Goal: Task Accomplishment & Management: Use online tool/utility

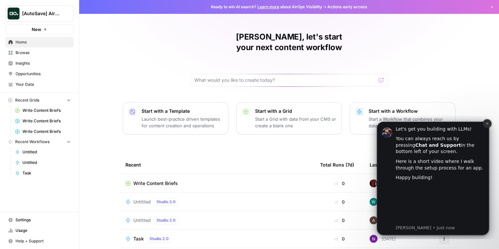
click at [486, 124] on icon "Dismiss notification" at bounding box center [487, 124] width 4 height 4
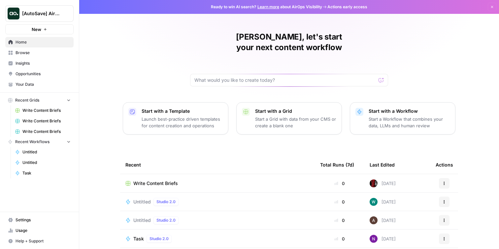
click at [494, 6] on button "Dismiss" at bounding box center [492, 7] width 9 height 9
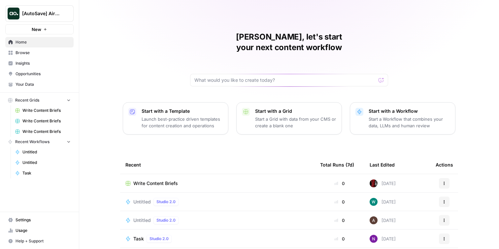
click at [39, 12] on span "[AutoSave] AirOps" at bounding box center [42, 13] width 40 height 7
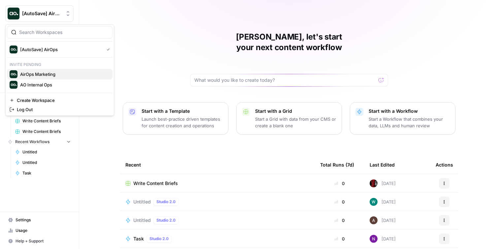
click at [38, 76] on span "AirOps Marketing" at bounding box center [63, 74] width 87 height 7
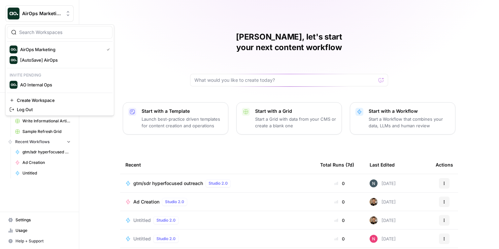
click at [49, 15] on span "AirOps Marketing" at bounding box center [42, 13] width 40 height 7
click at [51, 83] on span "AO Internal Ops" at bounding box center [63, 84] width 87 height 7
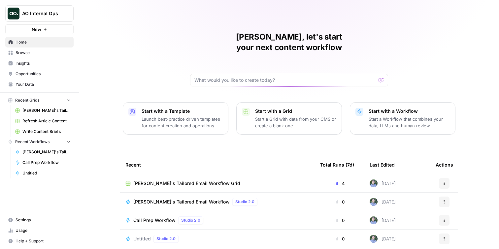
scroll to position [54, 0]
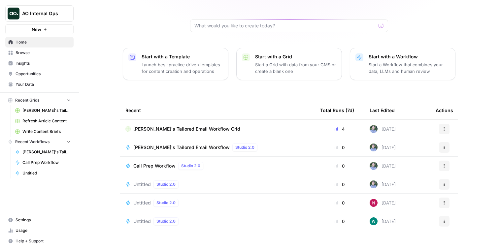
click at [406, 53] on div "Start with a Workflow Start a Workflow that combines your data, LLMs and human …" at bounding box center [409, 63] width 81 height 21
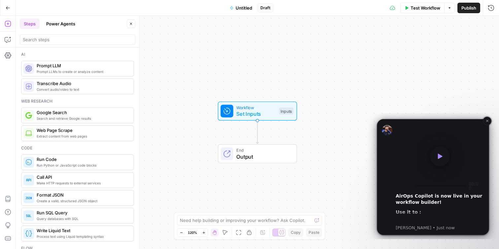
click at [444, 159] on icon "Play" at bounding box center [440, 156] width 10 height 10
click at [437, 146] on video "Play video" at bounding box center [440, 156] width 88 height 66
click at [486, 122] on icon "Dismiss notification" at bounding box center [487, 121] width 2 height 2
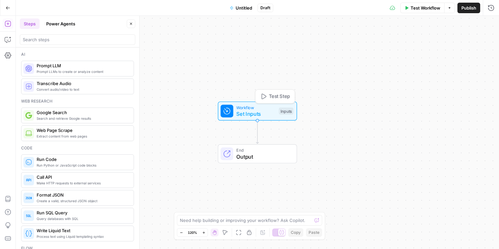
click at [253, 110] on span "Set Inputs" at bounding box center [255, 114] width 39 height 8
click at [254, 111] on span "Set Inputs" at bounding box center [255, 114] width 39 height 8
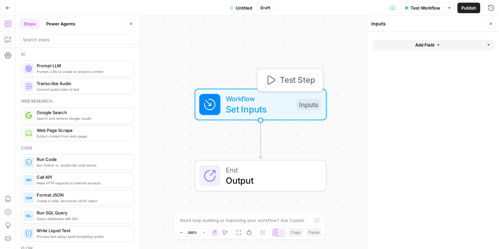
click at [269, 105] on span "Set Inputs" at bounding box center [258, 109] width 65 height 13
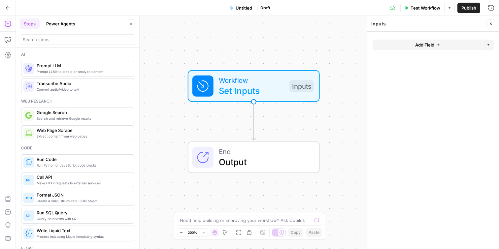
click at [178, 232] on button "Zoom Out" at bounding box center [181, 233] width 8 height 8
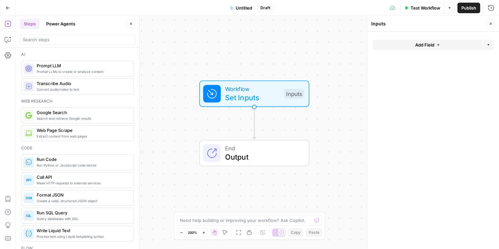
click at [178, 232] on button "Zoom Out" at bounding box center [181, 233] width 8 height 8
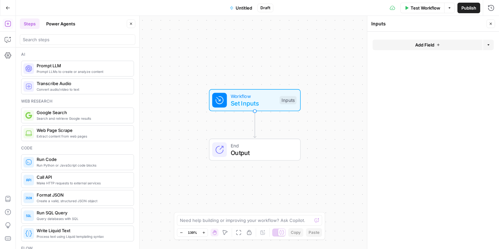
click at [178, 232] on button "Zoom Out" at bounding box center [181, 233] width 8 height 8
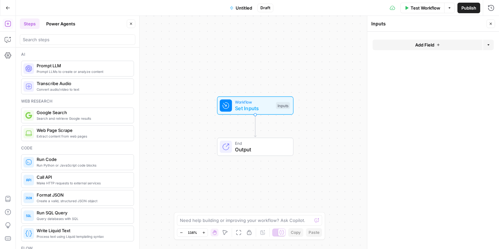
click at [178, 232] on button "Zoom Out" at bounding box center [181, 233] width 8 height 8
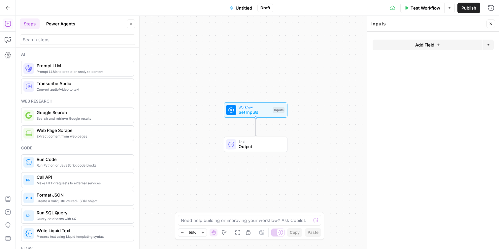
click at [203, 233] on icon "button" at bounding box center [202, 232] width 2 height 2
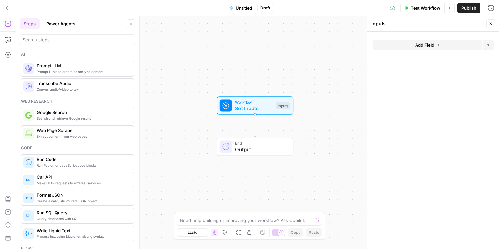
click at [437, 45] on icon "button" at bounding box center [438, 45] width 4 height 4
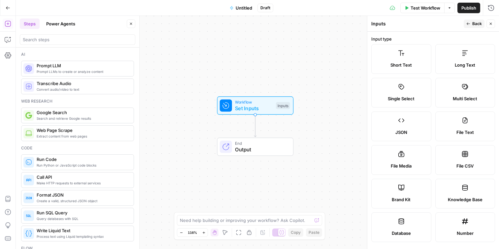
click at [397, 65] on span "Short Text" at bounding box center [400, 65] width 21 height 7
click at [408, 56] on label "Short Text" at bounding box center [401, 59] width 60 height 30
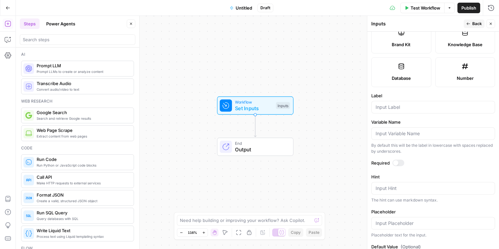
scroll to position [183, 0]
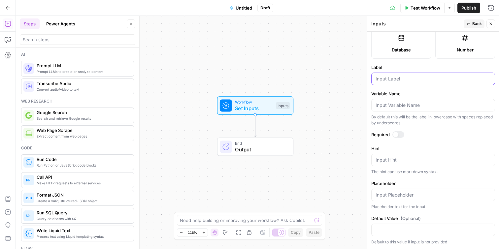
click at [409, 78] on input "Label" at bounding box center [432, 79] width 115 height 7
type input "keyword"
click at [70, 39] on input "search" at bounding box center [78, 39] width 110 height 7
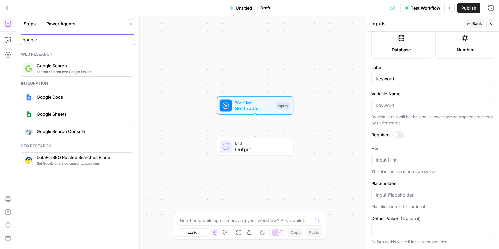
type input "google"
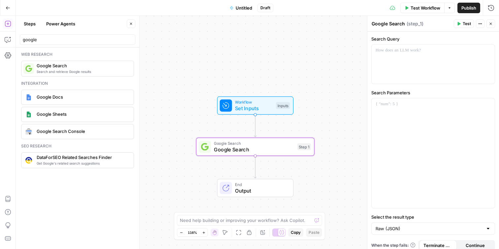
drag, startPoint x: 56, startPoint y: 71, endPoint x: 307, endPoint y: 7, distance: 258.8
click at [488, 49] on icon "button" at bounding box center [488, 50] width 3 height 3
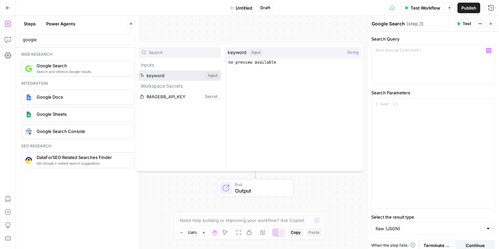
click at [176, 79] on button "Select variable keyword" at bounding box center [180, 75] width 82 height 11
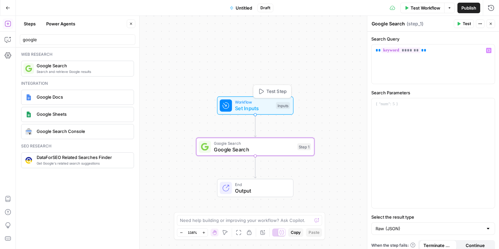
click at [262, 107] on span "Set Inputs" at bounding box center [254, 109] width 38 height 8
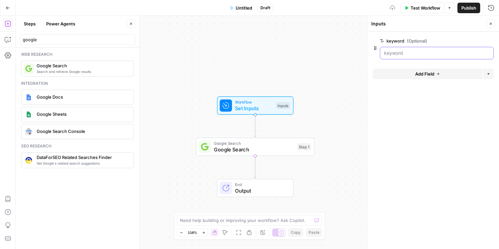
click at [407, 54] on input "keyword (Optional)" at bounding box center [436, 53] width 105 height 7
click at [421, 49] on div at bounding box center [437, 53] width 114 height 13
click at [420, 51] on input "keyword (Optional)" at bounding box center [436, 53] width 105 height 7
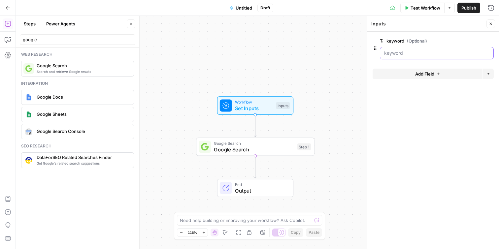
click at [420, 51] on input "keyword (Optional)" at bounding box center [436, 53] width 105 height 7
click at [470, 43] on span "edit field" at bounding box center [469, 40] width 15 height 5
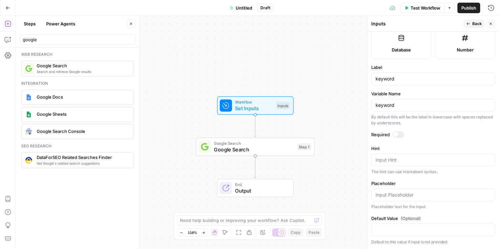
click at [395, 163] on div "Input Hint" at bounding box center [433, 160] width 124 height 13
click at [413, 231] on input "Default Value (Optional)" at bounding box center [432, 230] width 115 height 7
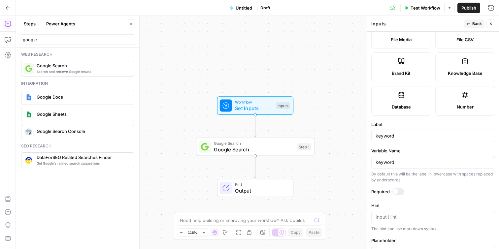
scroll to position [123, 0]
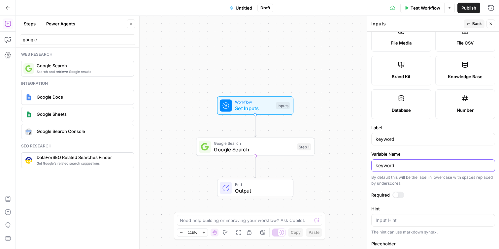
click at [403, 168] on input "keyword" at bounding box center [432, 165] width 115 height 7
click at [478, 24] on span "Back" at bounding box center [477, 24] width 10 height 6
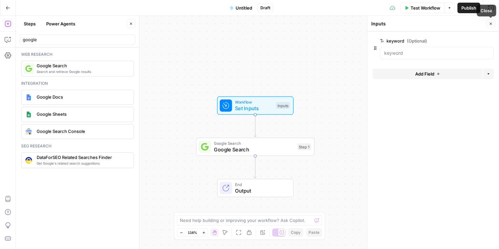
click at [493, 27] on button "Close" at bounding box center [490, 23] width 9 height 9
click at [418, 8] on span "Test Workflow" at bounding box center [425, 8] width 30 height 7
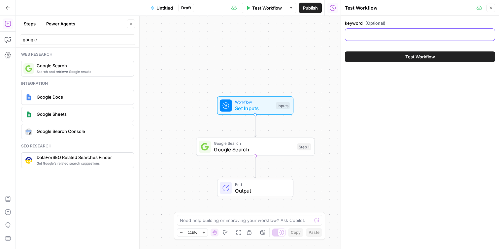
click at [386, 36] on input "keyword (Optional)" at bounding box center [420, 34] width 142 height 7
type input "[US_STATE] hotels"
click at [382, 57] on button "Test Workflow" at bounding box center [420, 56] width 150 height 11
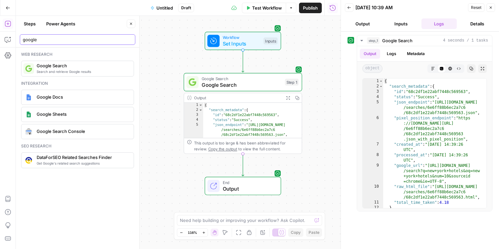
click at [66, 38] on input "google" at bounding box center [78, 39] width 110 height 7
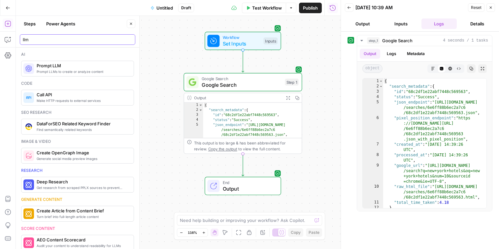
type input "llm"
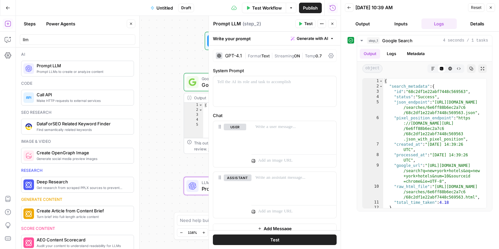
click at [493, 7] on button "Close" at bounding box center [490, 7] width 9 height 9
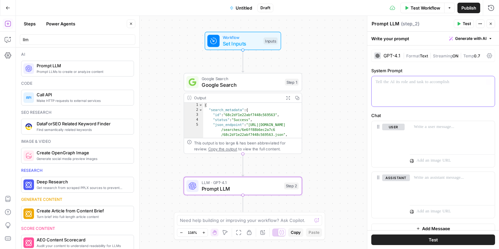
click at [407, 83] on p at bounding box center [432, 82] width 115 height 7
click at [415, 136] on div at bounding box center [452, 136] width 85 height 30
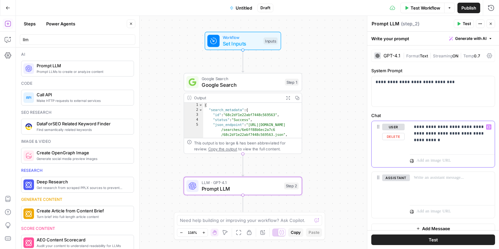
click at [489, 126] on icon "button" at bounding box center [488, 127] width 3 height 3
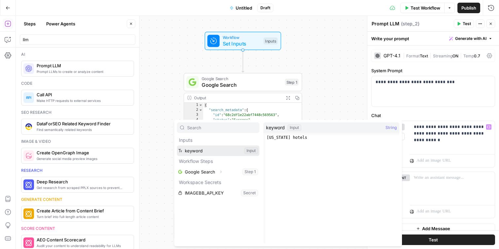
click at [203, 152] on button "Select variable keyword" at bounding box center [218, 150] width 82 height 11
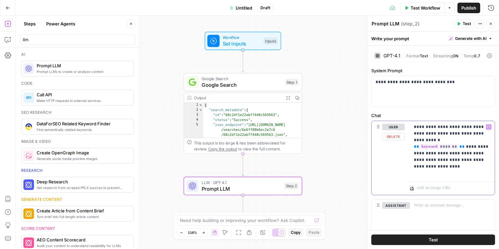
click at [489, 127] on icon "button" at bounding box center [488, 126] width 3 height 3
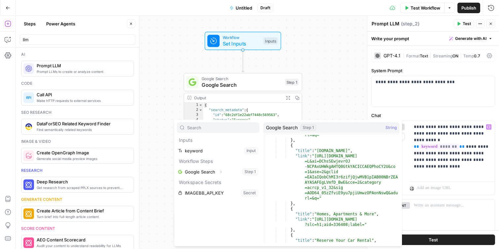
scroll to position [234, 0]
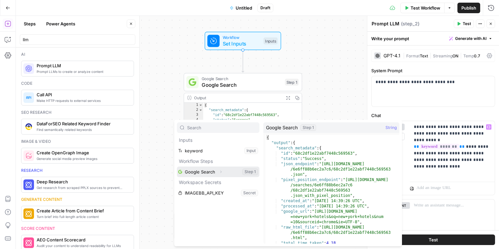
click at [212, 170] on button "Select variable Google Search" at bounding box center [218, 172] width 82 height 11
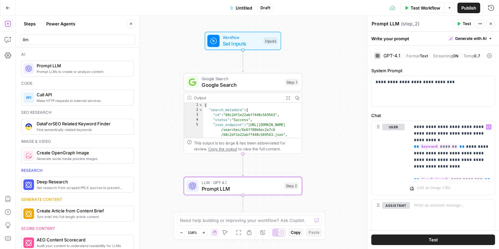
click at [441, 239] on button "Test" at bounding box center [433, 240] width 124 height 11
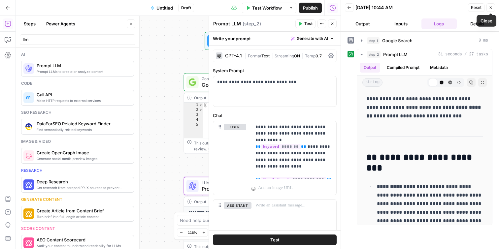
click at [493, 7] on button "Close" at bounding box center [490, 7] width 9 height 9
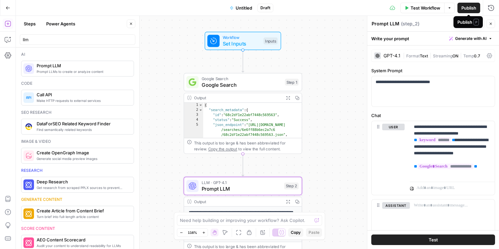
click at [467, 7] on span "Publish" at bounding box center [468, 8] width 15 height 7
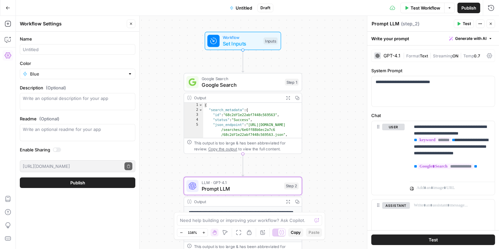
click at [70, 54] on div at bounding box center [77, 49] width 115 height 11
type input "[PERSON_NAME] Keyword Analyzer (Aircraft)"
click at [120, 185] on button "Publish" at bounding box center [77, 182] width 115 height 11
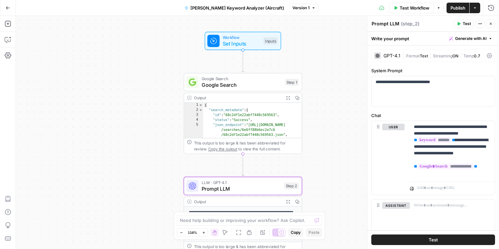
click at [476, 7] on icon "button" at bounding box center [475, 8] width 4 height 4
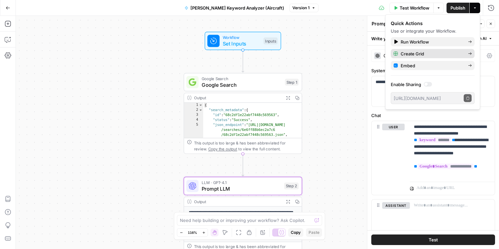
click at [413, 54] on span "Create Grid" at bounding box center [432, 53] width 62 height 7
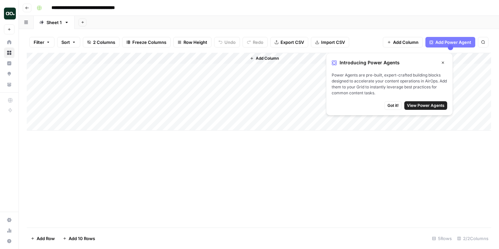
click at [110, 68] on div "Add Column" at bounding box center [259, 92] width 464 height 78
type textarea "**********"
click at [82, 78] on div "Add Column" at bounding box center [259, 92] width 464 height 78
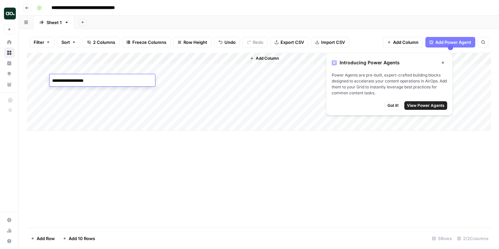
type textarea "**********"
click at [83, 89] on div "Add Column" at bounding box center [259, 92] width 464 height 78
click at [83, 89] on textarea at bounding box center [102, 91] width 106 height 9
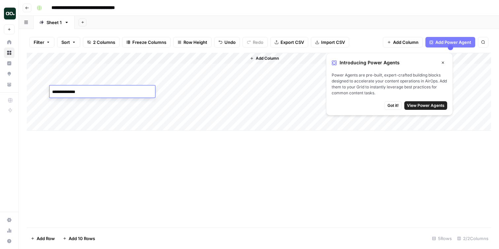
type textarea "**********"
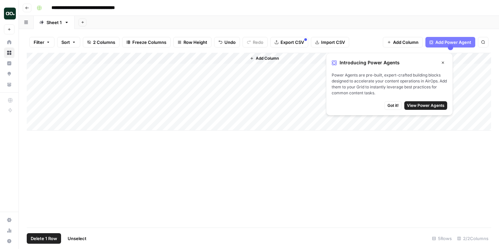
click at [34, 103] on div "Add Column" at bounding box center [259, 92] width 464 height 78
click at [33, 113] on div "Add Column" at bounding box center [259, 92] width 464 height 78
click at [395, 105] on span "Got it!" at bounding box center [392, 106] width 11 height 6
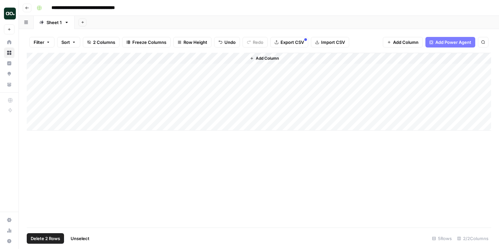
click at [49, 237] on span "Delete 2 Rows" at bounding box center [45, 238] width 29 height 7
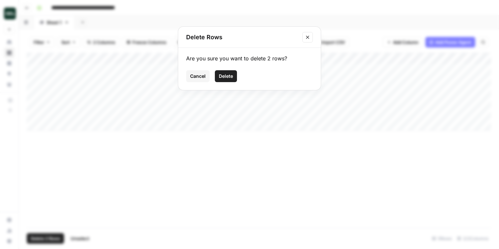
click at [226, 78] on span "Delete" at bounding box center [226, 76] width 14 height 7
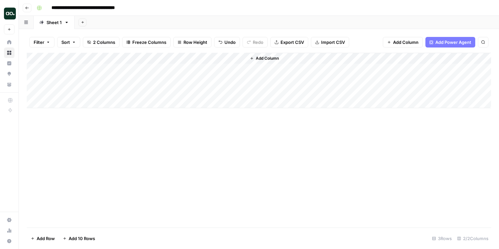
click at [211, 59] on div "Add Column" at bounding box center [259, 80] width 464 height 55
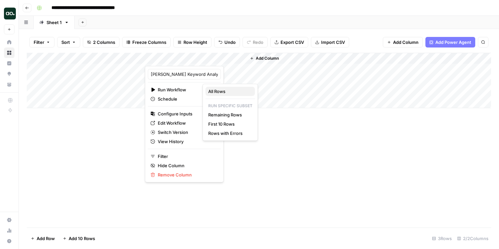
click at [226, 92] on span "All Rows" at bounding box center [229, 91] width 42 height 7
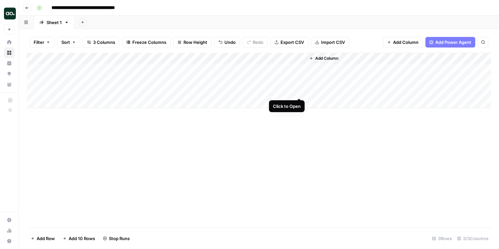
click at [301, 91] on div "Add Column" at bounding box center [259, 80] width 464 height 55
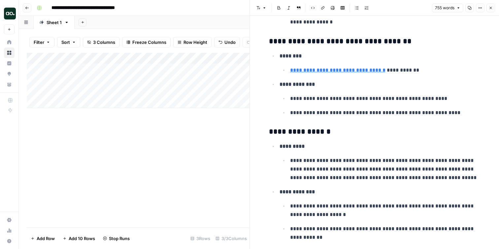
scroll to position [157, 0]
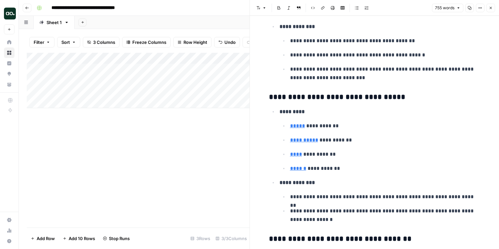
click at [491, 8] on icon "button" at bounding box center [491, 8] width 4 height 4
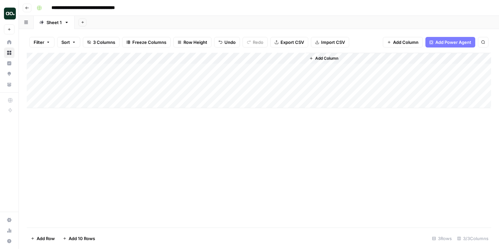
click at [28, 10] on icon "button" at bounding box center [27, 8] width 4 height 4
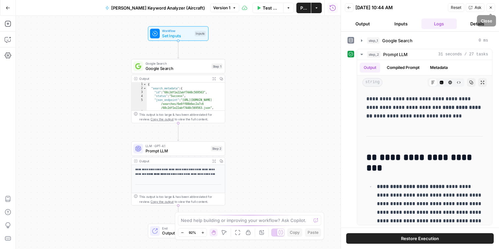
click at [492, 8] on icon "button" at bounding box center [491, 8] width 4 height 4
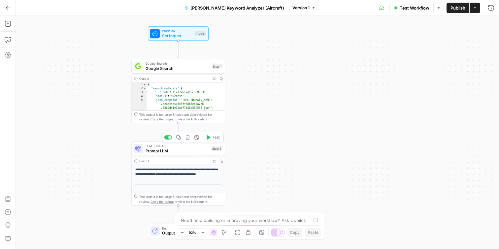
click at [179, 151] on span "Prompt LLM" at bounding box center [176, 151] width 63 height 6
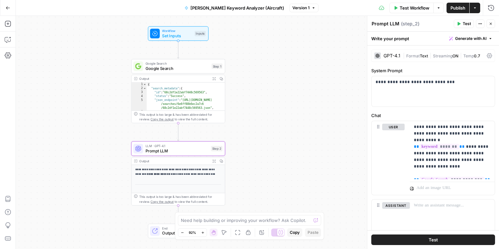
click at [489, 54] on icon at bounding box center [489, 55] width 5 height 5
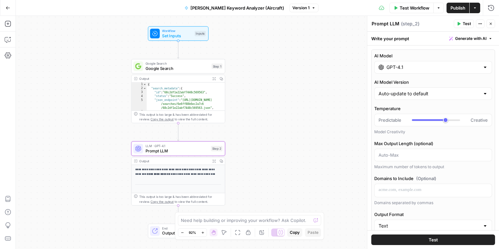
click at [432, 67] on input "GPT-4.1" at bounding box center [432, 67] width 93 height 7
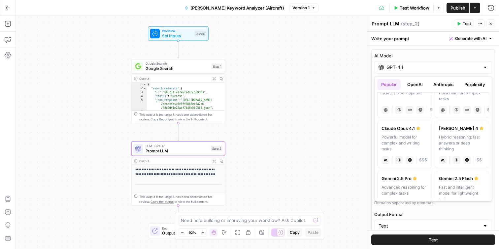
scroll to position [79, 0]
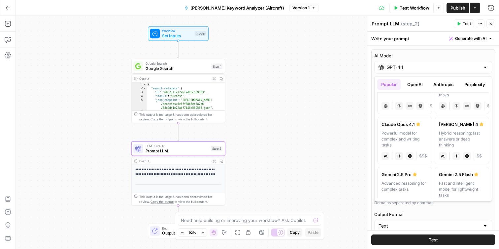
click at [460, 137] on div "Hybrid reasoning: fast answers or deep thinking" at bounding box center [462, 139] width 46 height 18
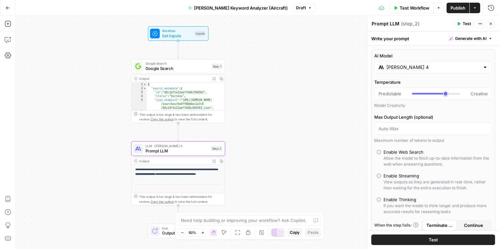
click at [443, 70] on input "[PERSON_NAME] 4" at bounding box center [432, 67] width 93 height 7
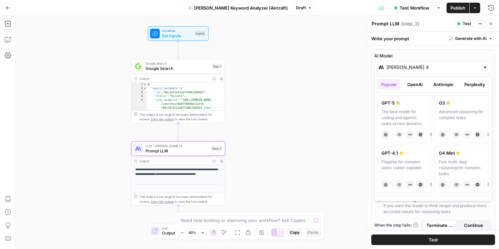
click at [442, 85] on button "Anthropic" at bounding box center [443, 84] width 28 height 11
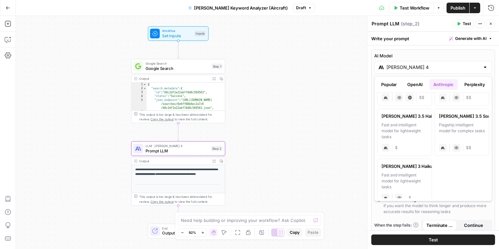
scroll to position [94, 0]
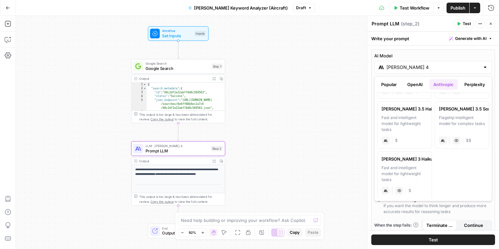
click at [463, 117] on div "Flagship intelligent model for complex tasks" at bounding box center [462, 124] width 46 height 18
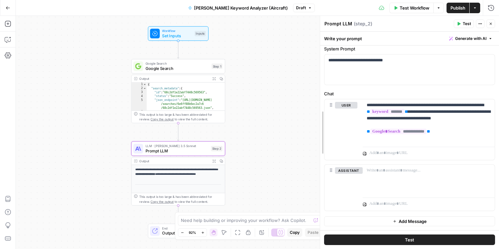
scroll to position [146, 0]
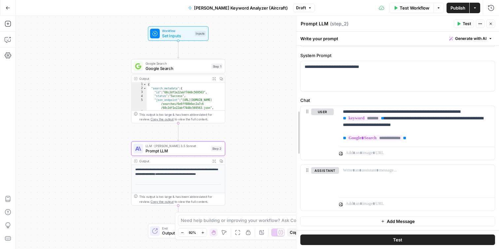
drag, startPoint x: 369, startPoint y: 98, endPoint x: 293, endPoint y: 106, distance: 76.6
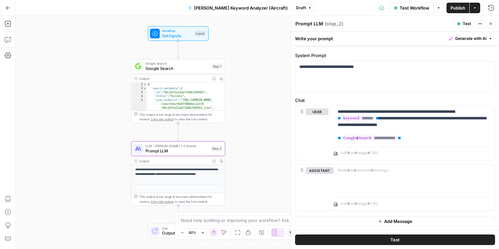
scroll to position [0, 0]
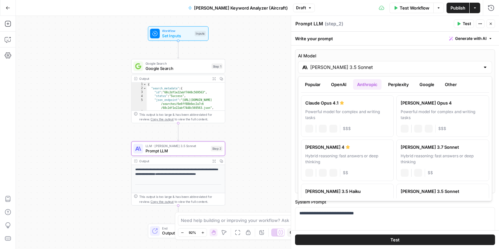
click at [415, 72] on div "[PERSON_NAME] 3.5 Sonnet" at bounding box center [395, 67] width 194 height 13
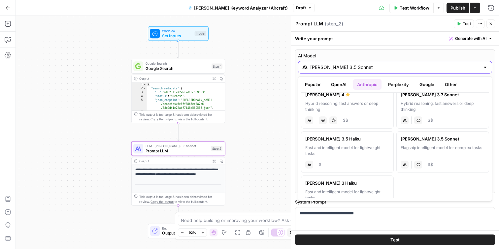
scroll to position [56, 0]
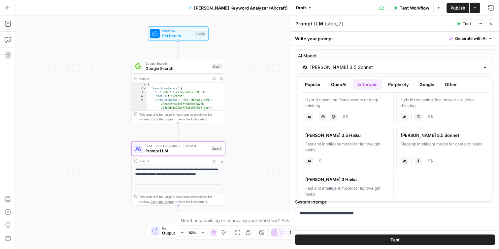
click at [436, 143] on div "Flagship intelligent model for complex tasks" at bounding box center [443, 147] width 84 height 12
click at [433, 135] on div "[PERSON_NAME] 3.5 Sonnet" at bounding box center [443, 135] width 84 height 7
click at [348, 145] on div "Fast and intelligent model for lightweight tasks" at bounding box center [347, 147] width 84 height 12
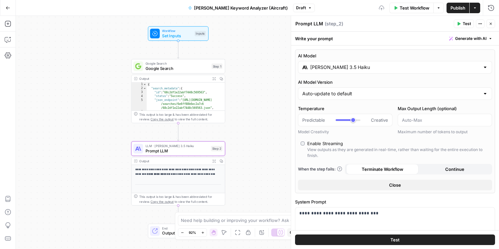
click at [394, 64] on input "[PERSON_NAME] 3.5 Haiku" at bounding box center [395, 67] width 170 height 7
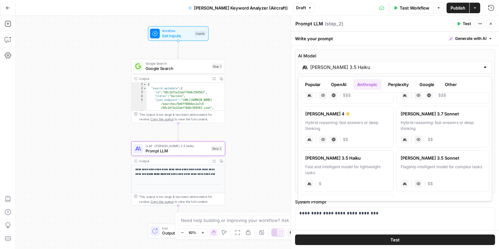
scroll to position [35, 0]
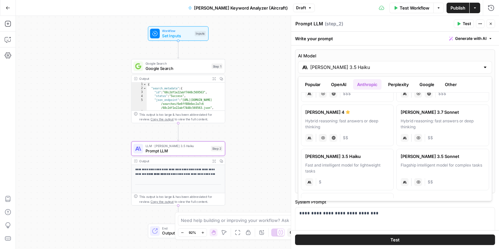
click at [426, 172] on div "Flagship intelligent model for complex tasks" at bounding box center [443, 168] width 84 height 12
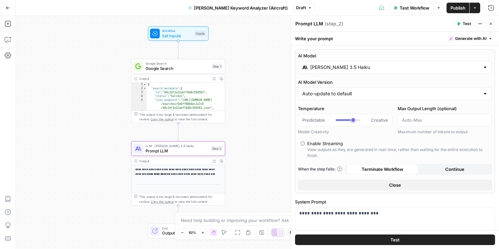
type input "[PERSON_NAME] 3.5 Sonnet"
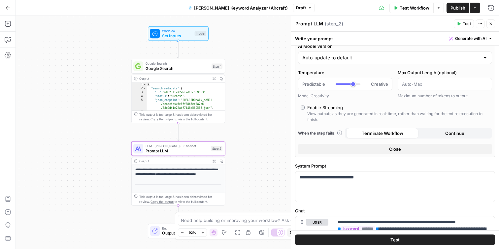
scroll to position [0, 0]
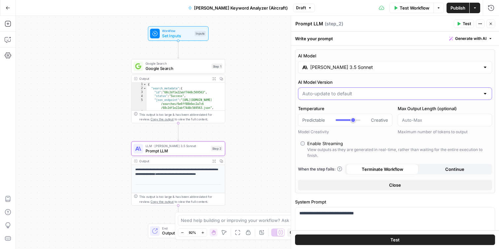
click at [420, 94] on input "AI Model Version" at bounding box center [390, 93] width 177 height 7
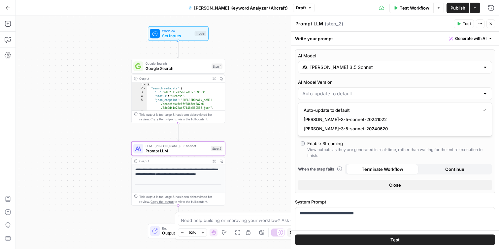
type input "Auto-update to default"
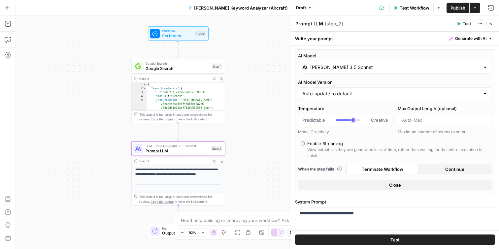
click at [416, 77] on div "AI Model [PERSON_NAME] 3.5 Sonnet AI Model Version Auto-update to default Tempe…" at bounding box center [395, 121] width 200 height 144
click at [492, 40] on icon "button" at bounding box center [490, 39] width 4 height 4
click at [483, 21] on button "Actions" at bounding box center [480, 23] width 9 height 9
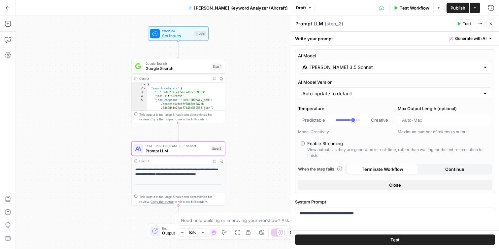
click at [493, 24] on button "Close" at bounding box center [490, 23] width 9 height 9
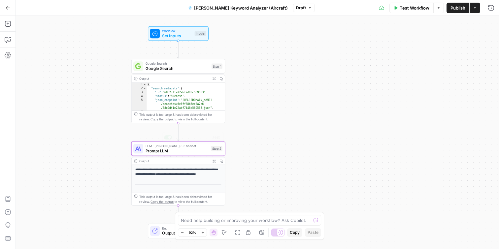
click at [182, 151] on span "Prompt LLM" at bounding box center [176, 151] width 63 height 6
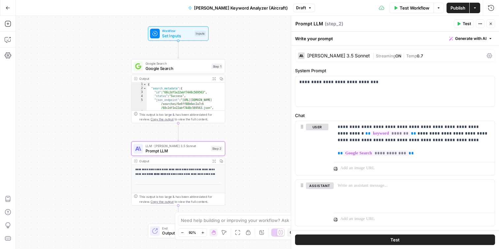
click at [490, 57] on icon at bounding box center [489, 55] width 5 height 5
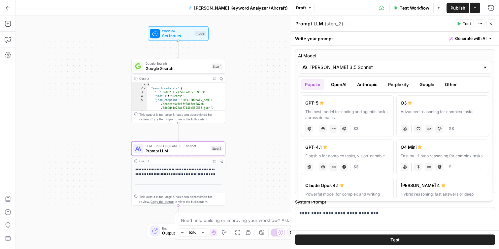
click at [489, 57] on label "AI Model" at bounding box center [395, 55] width 194 height 7
click at [480, 64] on input "[PERSON_NAME] 3.5 Sonnet" at bounding box center [395, 67] width 170 height 7
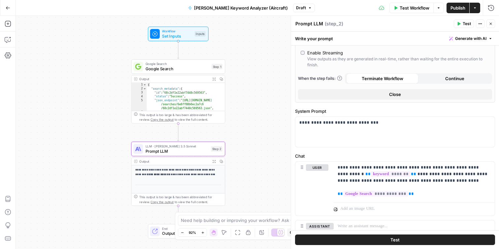
click at [261, 61] on div "**********" at bounding box center [257, 132] width 483 height 233
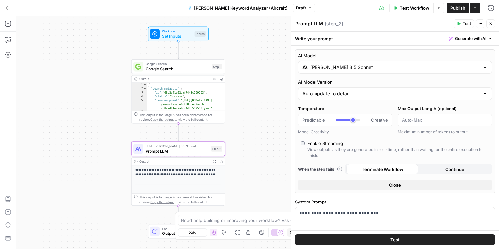
click at [422, 69] on input "[PERSON_NAME] 3.5 Sonnet" at bounding box center [395, 67] width 170 height 7
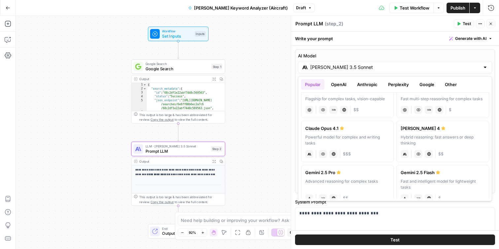
scroll to position [56, 0]
click at [369, 86] on button "Anthropic" at bounding box center [367, 84] width 28 height 11
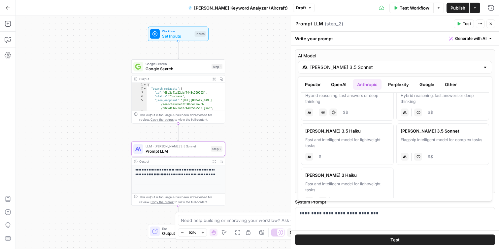
scroll to position [0, 0]
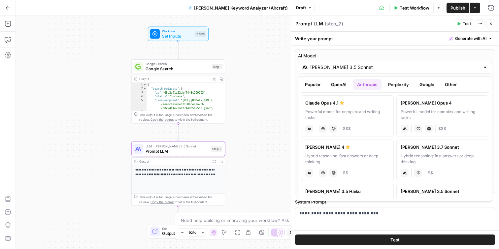
click at [320, 85] on button "Popular" at bounding box center [312, 84] width 23 height 11
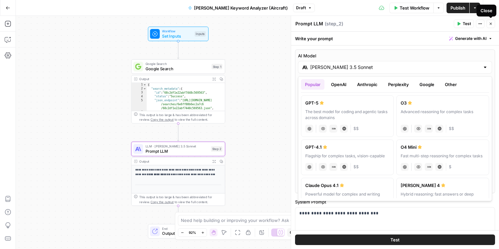
click at [492, 22] on icon "button" at bounding box center [491, 24] width 4 height 4
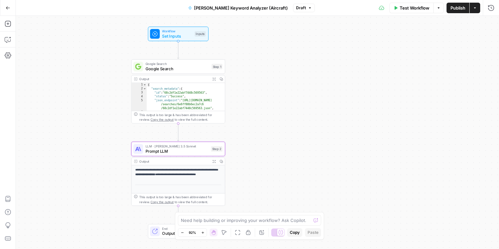
click at [182, 147] on span "LLM · [PERSON_NAME] 3.5 Sonnet" at bounding box center [176, 146] width 63 height 5
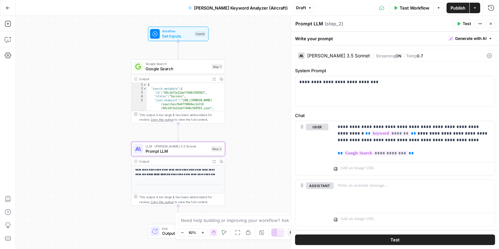
click at [489, 52] on div "[PERSON_NAME] 3.5 Sonnet | Streaming ON | Temp 0.7" at bounding box center [395, 55] width 200 height 13
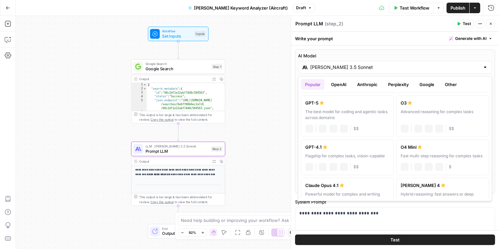
click at [343, 65] on input "[PERSON_NAME] 3.5 Sonnet" at bounding box center [395, 67] width 170 height 7
click at [337, 86] on button "OpenAI" at bounding box center [338, 84] width 23 height 11
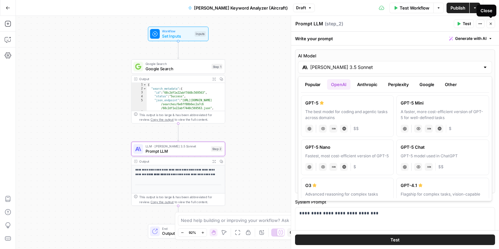
click at [491, 24] on icon "button" at bounding box center [491, 24] width 4 height 4
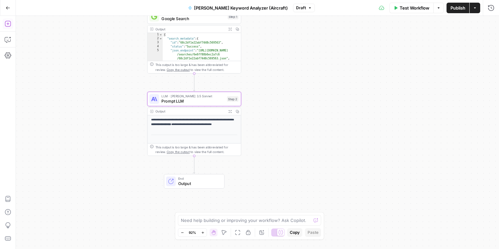
click at [9, 24] on icon "button" at bounding box center [8, 23] width 7 height 7
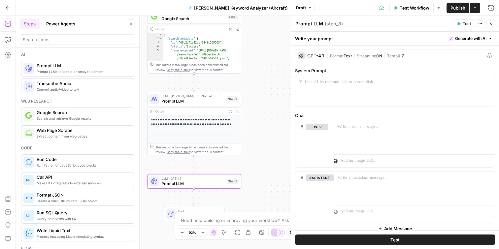
click at [478, 24] on icon "button" at bounding box center [480, 24] width 4 height 4
click at [459, 50] on span "Delete Step" at bounding box center [460, 53] width 32 height 7
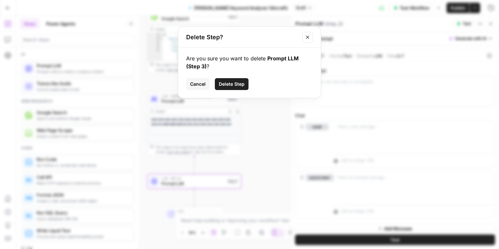
click at [225, 82] on span "Delete Step" at bounding box center [232, 84] width 26 height 7
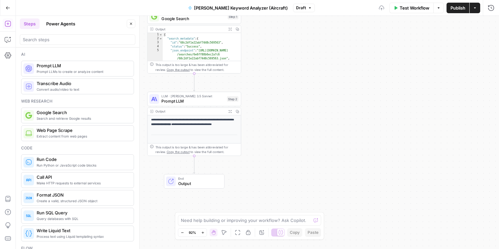
click at [189, 97] on span "LLM · [PERSON_NAME] 3.5 Sonnet" at bounding box center [192, 96] width 63 height 5
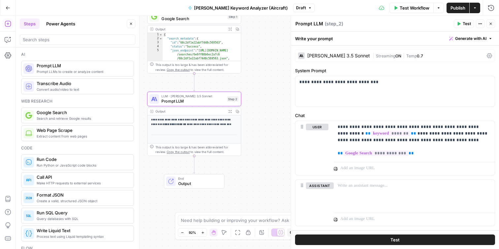
click at [326, 53] on div "[PERSON_NAME] 3.5 Sonnet" at bounding box center [338, 55] width 63 height 5
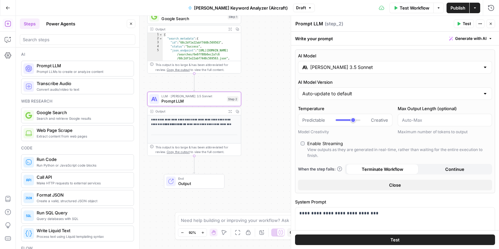
click at [369, 70] on input "[PERSON_NAME] 3.5 Sonnet" at bounding box center [395, 67] width 170 height 7
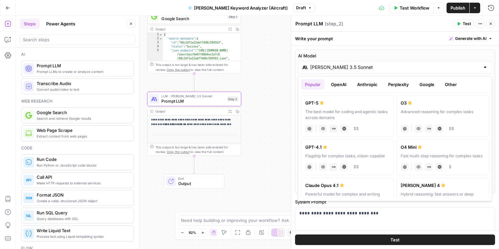
click at [339, 151] on label "GPT-4.1 Flagship for complex tasks, vision-capable chat Vision Capabilities JSO…" at bounding box center [347, 158] width 93 height 36
type input "GPT-4.1"
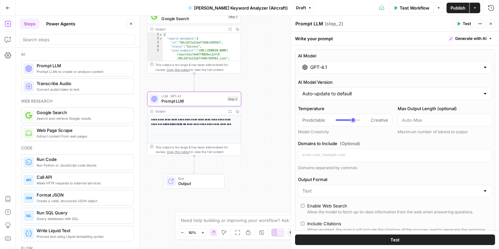
click at [493, 23] on button "Close" at bounding box center [490, 23] width 9 height 9
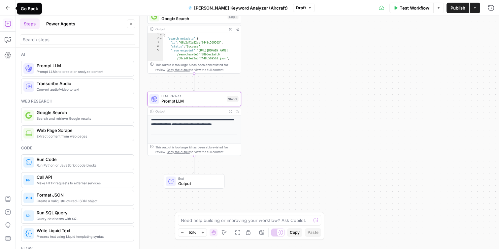
click at [9, 10] on icon "button" at bounding box center [8, 8] width 5 height 5
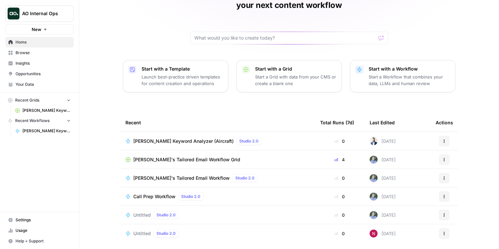
scroll to position [54, 0]
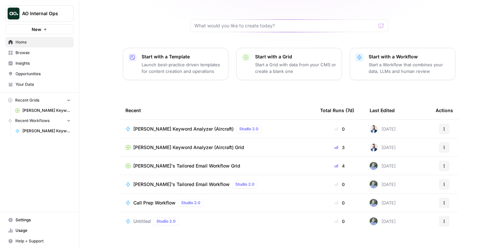
click at [39, 52] on span "Browse" at bounding box center [43, 53] width 55 height 6
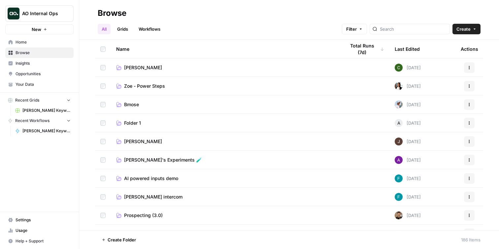
click at [459, 28] on span "Create" at bounding box center [463, 29] width 14 height 7
click at [445, 44] on span "Folder" at bounding box center [453, 44] width 37 height 7
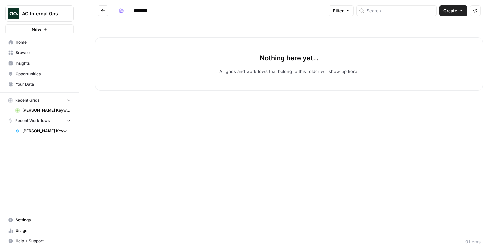
click at [146, 12] on input "********" at bounding box center [149, 10] width 37 height 11
click at [155, 10] on input "********" at bounding box center [149, 10] width 37 height 11
type input "*****"
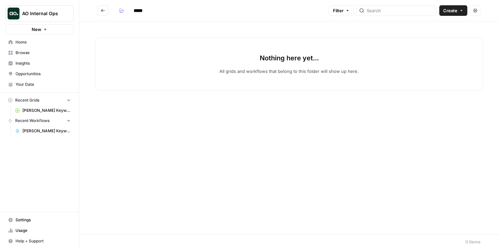
click at [37, 43] on span "Home" at bounding box center [43, 42] width 55 height 6
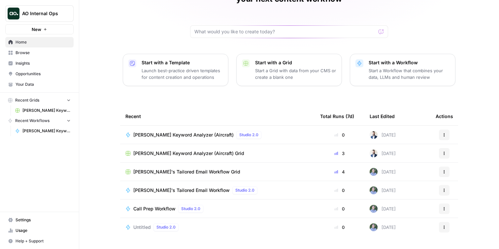
scroll to position [51, 0]
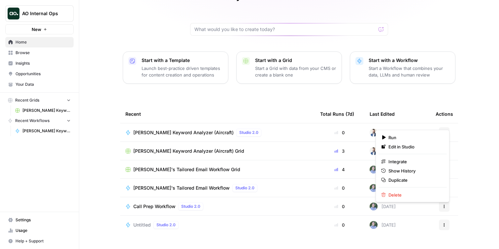
click at [446, 131] on icon "button" at bounding box center [444, 133] width 4 height 4
click at [477, 125] on div "[PERSON_NAME], let's start your next content workflow Start with a Template Lau…" at bounding box center [289, 106] width 420 height 314
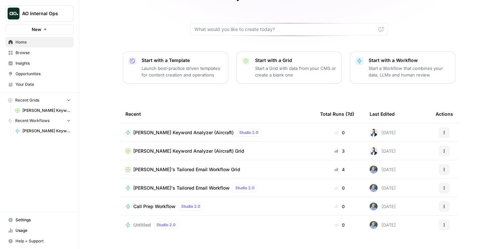
click at [443, 149] on icon "button" at bounding box center [444, 151] width 4 height 4
click at [479, 123] on div "[PERSON_NAME], let's start your next content workflow Start with a Template Lau…" at bounding box center [289, 106] width 420 height 314
click at [446, 127] on button "Actions" at bounding box center [444, 132] width 11 height 11
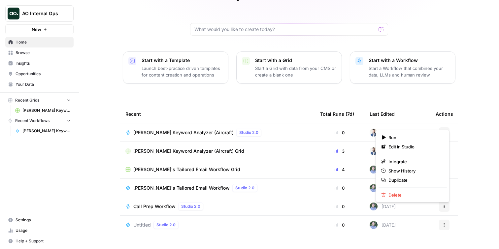
click at [473, 110] on div "[PERSON_NAME], let's start your next content workflow Start with a Template Lau…" at bounding box center [289, 106] width 420 height 314
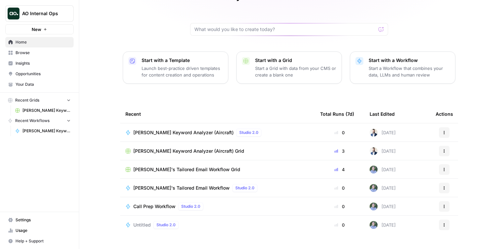
click at [185, 129] on span "[PERSON_NAME] Keyword Analyzer (Aircraft)" at bounding box center [183, 132] width 100 height 7
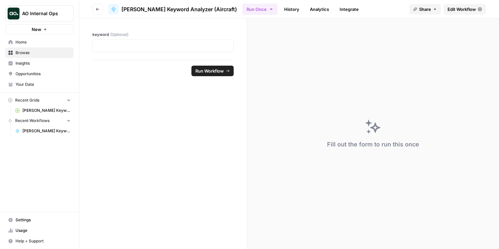
click at [461, 6] on span "Edit Workflow" at bounding box center [461, 9] width 28 height 7
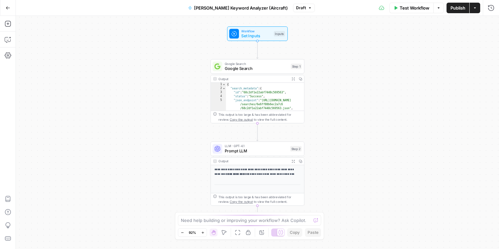
click at [474, 9] on icon "button" at bounding box center [475, 8] width 4 height 4
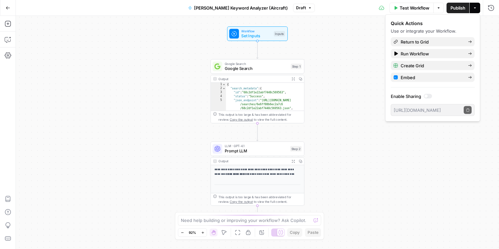
click at [474, 9] on icon "button" at bounding box center [475, 8] width 4 height 4
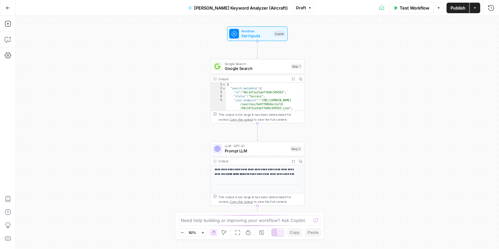
click at [5, 4] on button "Go Back" at bounding box center [8, 8] width 12 height 12
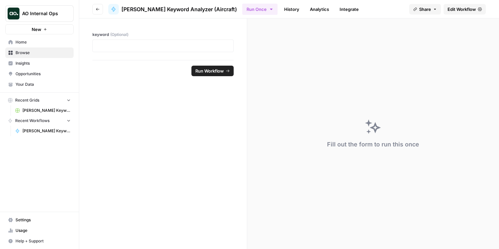
click at [28, 40] on span "Home" at bounding box center [43, 42] width 55 height 6
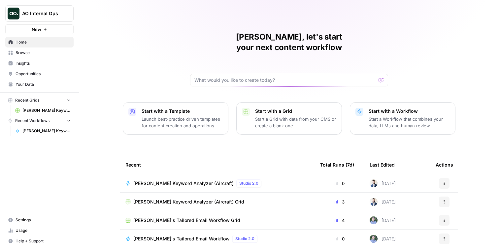
scroll to position [54, 0]
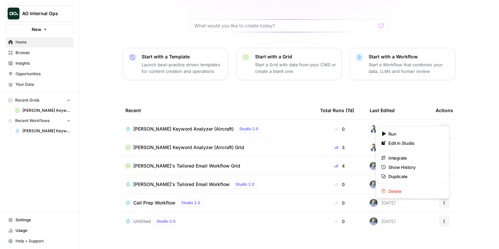
click at [444, 127] on icon "button" at bounding box center [444, 129] width 4 height 4
click at [465, 109] on div "[PERSON_NAME], let's start your next content workflow Start with a Template Lau…" at bounding box center [289, 103] width 420 height 314
click at [444, 127] on icon "button" at bounding box center [444, 129] width 4 height 4
click at [414, 144] on span "Edit in Studio" at bounding box center [414, 143] width 53 height 7
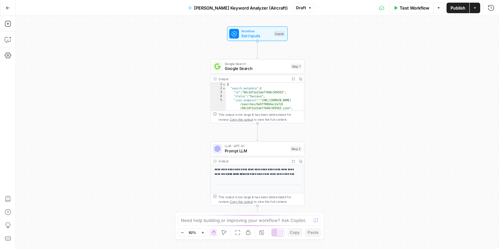
click at [296, 9] on span "Draft" at bounding box center [301, 8] width 10 height 6
click at [440, 5] on button "Options" at bounding box center [438, 8] width 11 height 11
click at [8, 56] on icon "button" at bounding box center [8, 55] width 7 height 6
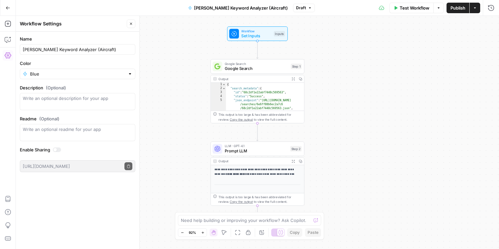
click at [131, 25] on icon "button" at bounding box center [131, 24] width 4 height 4
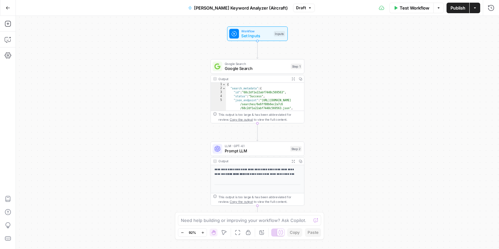
click at [5, 8] on button "Go Back" at bounding box center [8, 8] width 12 height 12
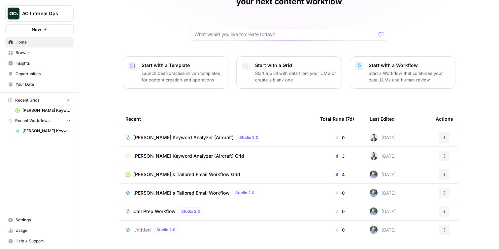
scroll to position [52, 0]
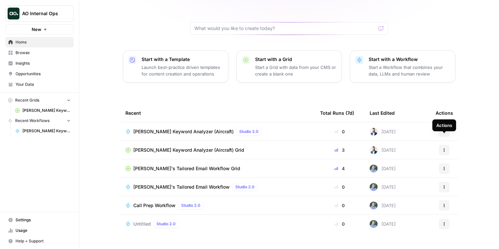
click at [448, 145] on button "Actions" at bounding box center [444, 150] width 11 height 11
click at [460, 134] on div "[PERSON_NAME], let's start your next content workflow Start with a Template Lau…" at bounding box center [289, 105] width 420 height 314
click at [38, 54] on span "Browse" at bounding box center [43, 53] width 55 height 6
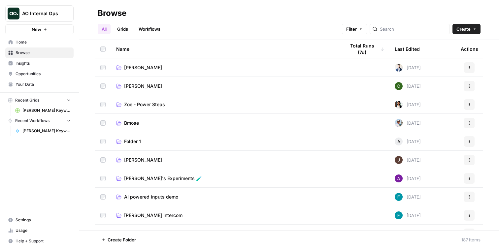
click at [141, 119] on td "Bmose" at bounding box center [225, 123] width 229 height 18
click at [132, 125] on span "Bmose" at bounding box center [131, 123] width 15 height 7
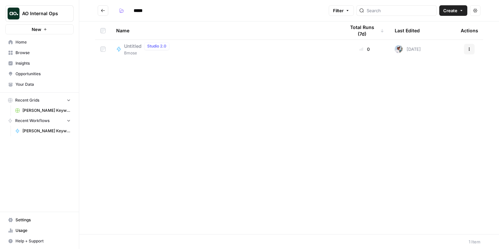
click at [101, 10] on icon "Go back" at bounding box center [103, 10] width 5 height 5
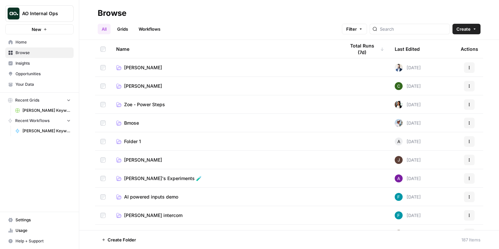
click at [133, 67] on span "[PERSON_NAME]" at bounding box center [143, 67] width 38 height 7
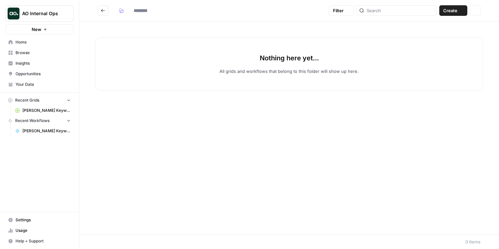
type input "*****"
click at [267, 68] on p "All grids and workflows that belong to this folder will show up here." at bounding box center [288, 71] width 139 height 7
click at [287, 73] on p "All grids and workflows that belong to this folder will show up here." at bounding box center [288, 71] width 139 height 7
click at [300, 65] on div "Nothing here yet... All grids and workflows that belong to this folder will sho…" at bounding box center [289, 63] width 388 height 53
click at [41, 109] on span "[PERSON_NAME] Keyword Analyzer (Aircraft) Grid" at bounding box center [46, 111] width 48 height 6
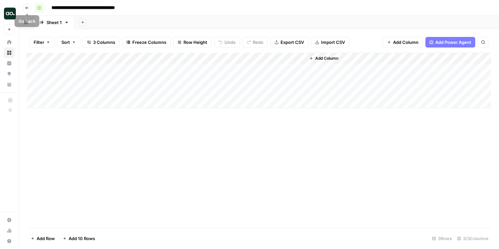
click at [37, 6] on icon "button" at bounding box center [39, 8] width 5 height 5
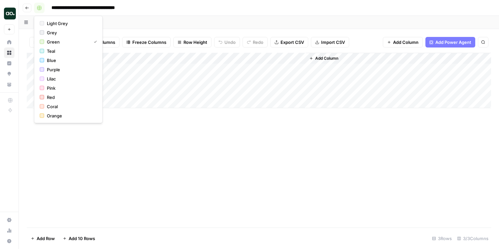
click at [37, 6] on icon "button" at bounding box center [39, 8] width 5 height 5
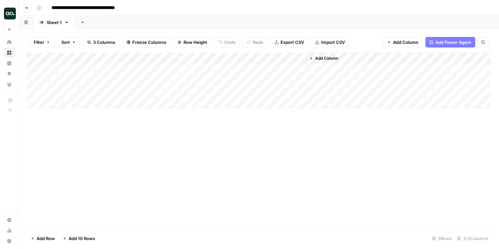
click at [40, 44] on span "Filter" at bounding box center [39, 42] width 11 height 7
click at [81, 43] on div "Filter Sort 3 Columns Freeze Columns Row Height Undo Redo Export CSV Import CSV…" at bounding box center [259, 42] width 464 height 21
click at [357, 35] on div "Filter Sort 3 Columns Freeze Columns Row Height Undo Redo Export CSV Import CSV…" at bounding box center [259, 42] width 464 height 21
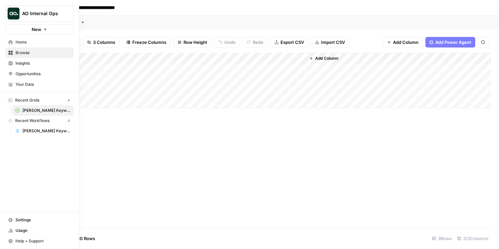
click at [9, 218] on icon at bounding box center [10, 220] width 5 height 5
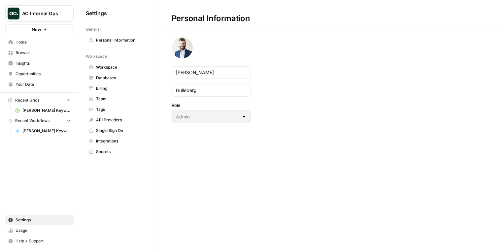
click at [9, 218] on icon at bounding box center [10, 220] width 5 height 5
click at [37, 113] on span "[PERSON_NAME] Keyword Analyzer (Aircraft) Grid" at bounding box center [46, 111] width 48 height 6
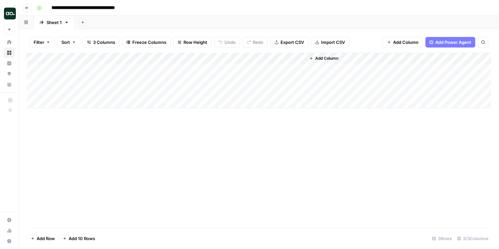
click at [66, 24] on icon "button" at bounding box center [66, 22] width 5 height 5
click at [66, 23] on icon "button" at bounding box center [66, 22] width 5 height 5
click at [28, 26] on button "button" at bounding box center [26, 22] width 15 height 13
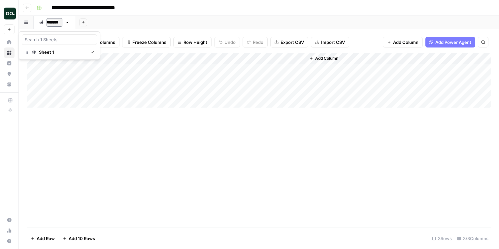
click at [28, 26] on button "button" at bounding box center [26, 22] width 15 height 13
click at [27, 9] on icon "button" at bounding box center [27, 8] width 4 height 4
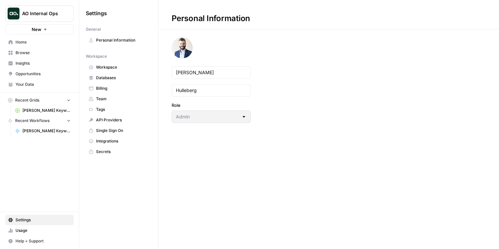
click at [23, 42] on span "Home" at bounding box center [43, 42] width 55 height 6
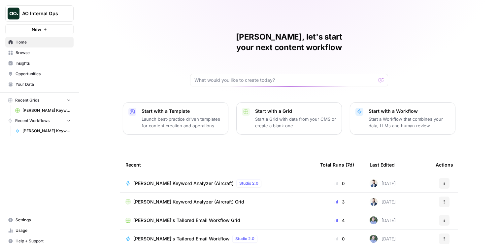
click at [38, 82] on span "Your Data" at bounding box center [43, 84] width 55 height 6
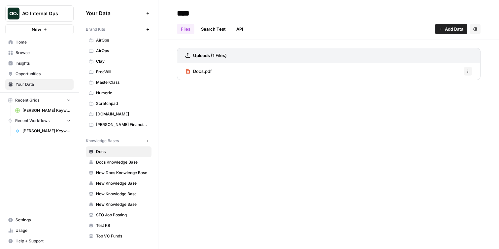
click at [43, 39] on link "Home" at bounding box center [39, 42] width 68 height 11
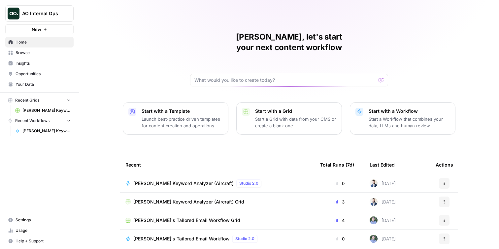
click at [44, 50] on span "Browse" at bounding box center [43, 53] width 55 height 6
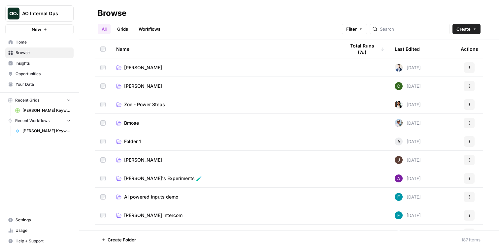
click at [406, 50] on div "Last Edited" at bounding box center [407, 49] width 25 height 18
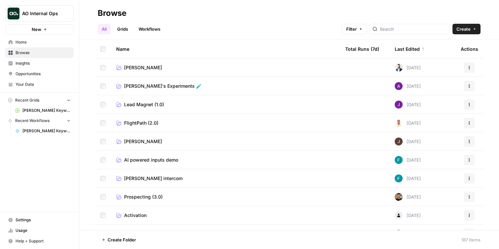
click at [119, 29] on link "Grids" at bounding box center [122, 29] width 19 height 11
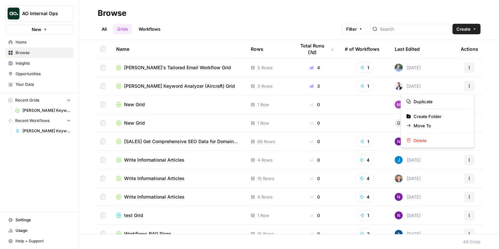
click at [467, 87] on icon "button" at bounding box center [469, 86] width 4 height 4
click at [430, 128] on span "Move To" at bounding box center [439, 125] width 53 height 7
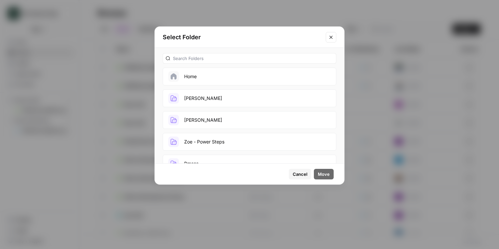
click at [208, 97] on button "[PERSON_NAME]" at bounding box center [250, 98] width 174 height 18
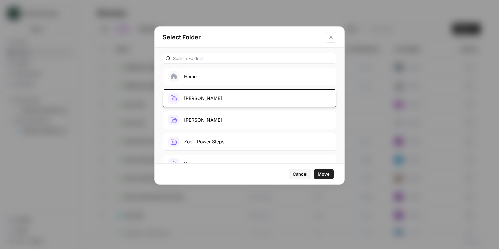
click at [324, 172] on span "Move" at bounding box center [324, 174] width 12 height 7
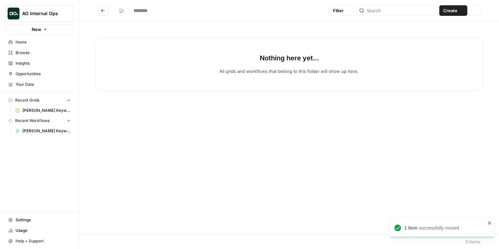
type input "*****"
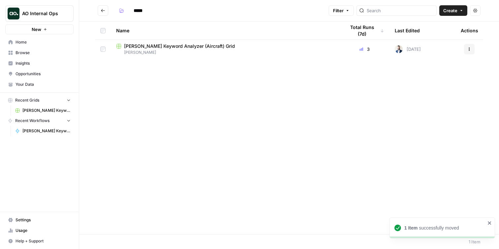
click at [104, 8] on icon "Go back" at bounding box center [103, 10] width 5 height 5
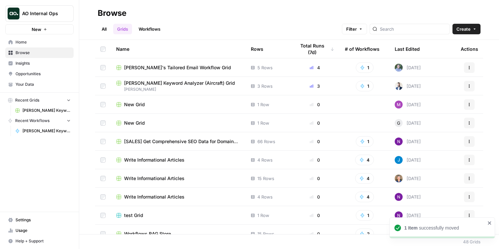
click at [142, 31] on link "Workflows" at bounding box center [150, 29] width 30 height 11
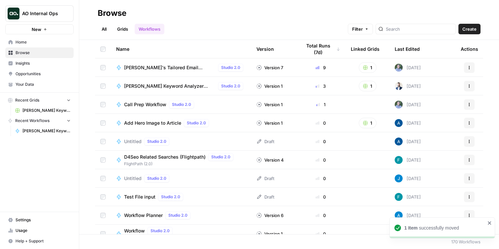
click at [470, 85] on icon "button" at bounding box center [469, 86] width 4 height 4
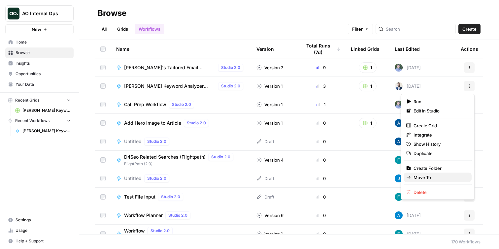
click at [430, 177] on span "Move To" at bounding box center [439, 177] width 53 height 7
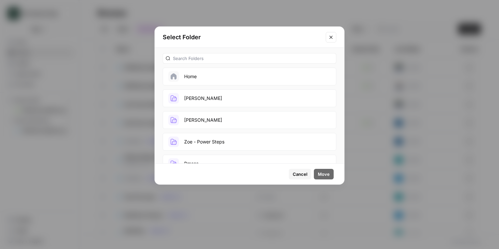
click at [225, 98] on button "[PERSON_NAME]" at bounding box center [250, 98] width 174 height 18
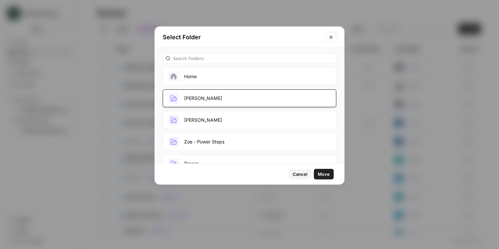
click at [318, 175] on span "Move" at bounding box center [324, 174] width 12 height 7
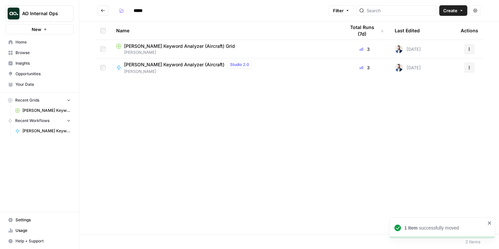
click at [28, 43] on span "Home" at bounding box center [43, 42] width 55 height 6
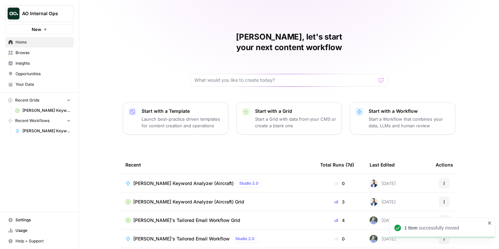
click at [392, 108] on p "Start with a Workflow" at bounding box center [409, 111] width 81 height 7
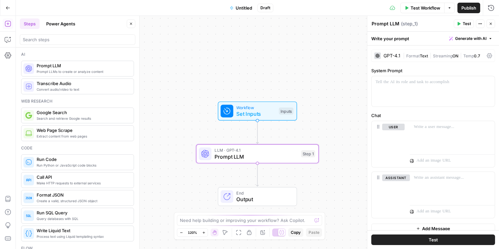
click at [386, 52] on div "GPT-4.1 | Format Text | Streaming ON | Temp 0.7" at bounding box center [433, 55] width 124 height 13
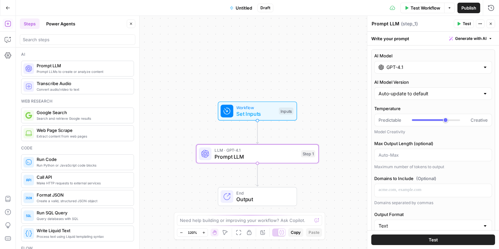
click at [419, 65] on input "GPT-4.1" at bounding box center [432, 67] width 93 height 7
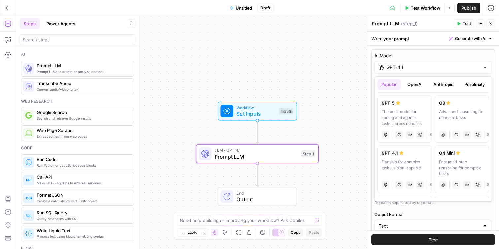
click at [410, 185] on icon at bounding box center [410, 184] width 1 height 1
click at [411, 185] on icon at bounding box center [411, 184] width 0 height 1
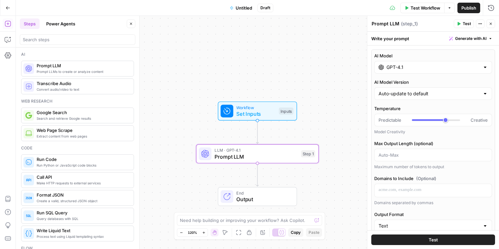
click at [450, 50] on div "AI Model GPT-4.1 AI Model Version Auto-update to default Temperature Predictabl…" at bounding box center [433, 196] width 124 height 295
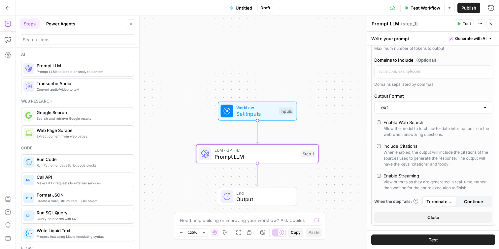
scroll to position [129, 0]
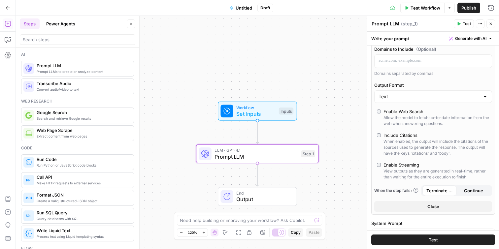
click at [431, 100] on div "Text" at bounding box center [433, 96] width 118 height 13
click at [414, 121] on span "JSON" at bounding box center [432, 122] width 104 height 7
type input "JSON"
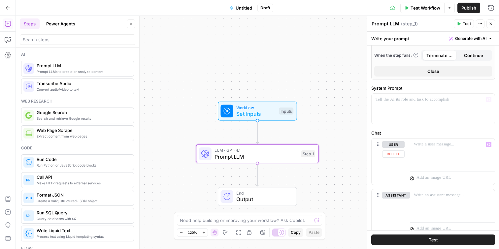
scroll to position [360, 0]
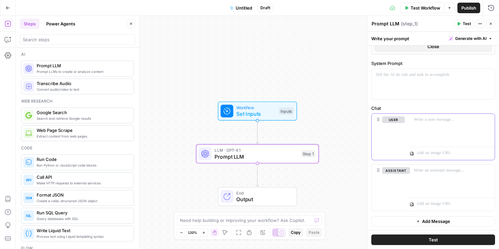
click at [447, 137] on div at bounding box center [452, 129] width 85 height 30
click at [448, 241] on button "Test" at bounding box center [433, 240] width 124 height 11
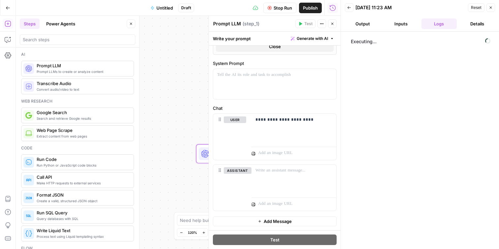
click at [371, 23] on button "Output" at bounding box center [363, 23] width 36 height 11
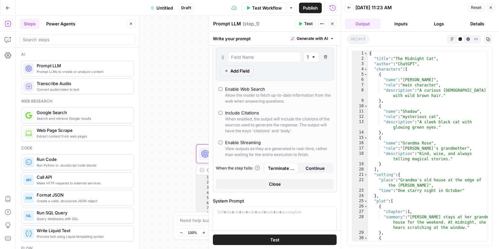
scroll to position [336, 0]
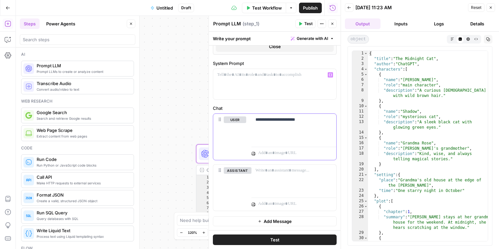
click at [315, 123] on div "**********" at bounding box center [293, 129] width 85 height 30
click at [289, 241] on button "Test" at bounding box center [275, 240] width 124 height 11
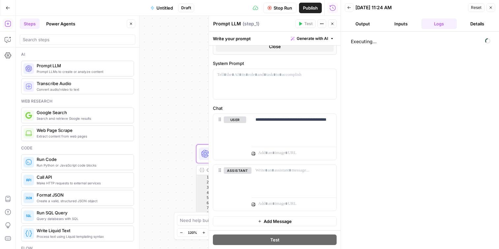
click at [362, 22] on button "Output" at bounding box center [363, 23] width 36 height 11
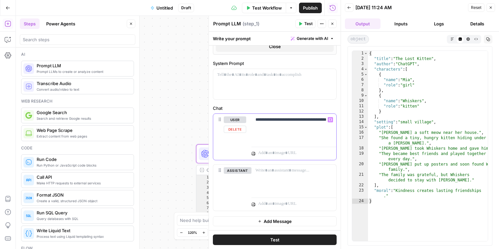
click at [279, 128] on p "**********" at bounding box center [293, 122] width 77 height 13
drag, startPoint x: 273, startPoint y: 129, endPoint x: 307, endPoint y: 119, distance: 34.6
click at [307, 119] on p "**********" at bounding box center [293, 122] width 77 height 13
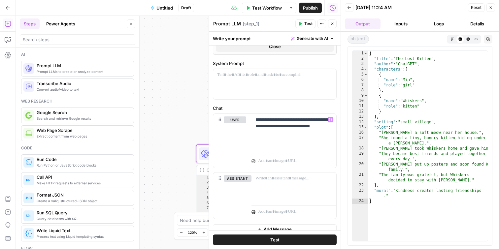
click at [447, 139] on div "{ "title" : "The Lost Kitten" , "author" : "ChatGPT" , "characters" : [ { "name…" at bounding box center [428, 151] width 120 height 201
type textarea "**********"
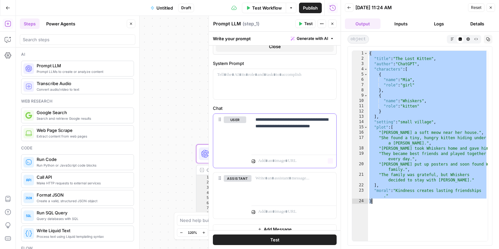
click at [278, 145] on p "**********" at bounding box center [293, 132] width 77 height 33
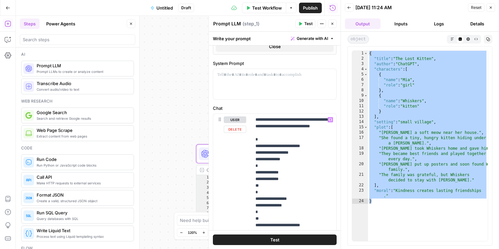
click at [282, 241] on button "Test" at bounding box center [275, 240] width 124 height 11
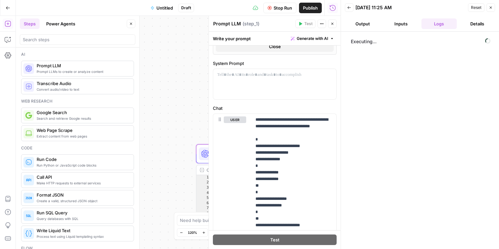
click at [368, 22] on button "Output" at bounding box center [363, 23] width 36 height 11
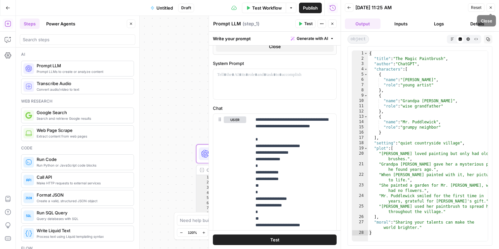
click at [492, 7] on icon "button" at bounding box center [491, 8] width 4 height 4
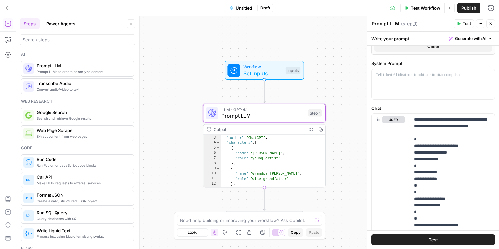
scroll to position [0, 0]
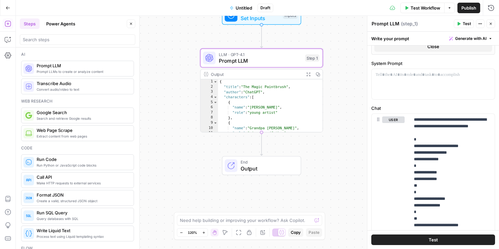
click at [491, 23] on icon "button" at bounding box center [491, 24] width 4 height 4
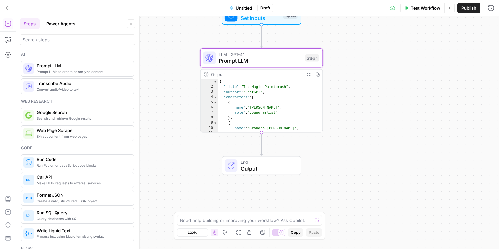
click at [60, 34] on div at bounding box center [77, 39] width 115 height 11
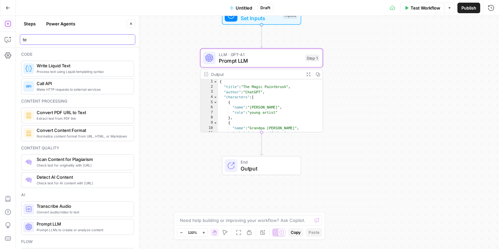
type input "t"
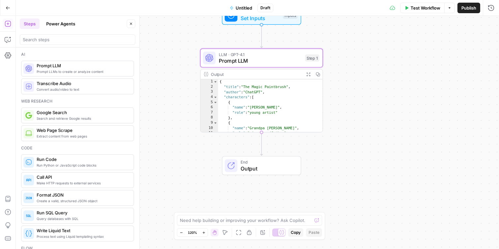
click at [260, 142] on icon "Edge from step_1 to end" at bounding box center [261, 143] width 2 height 23
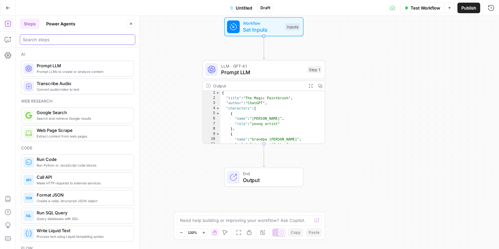
click at [76, 39] on input "search" at bounding box center [78, 39] width 110 height 7
click at [61, 25] on button "Power Agents" at bounding box center [60, 23] width 37 height 11
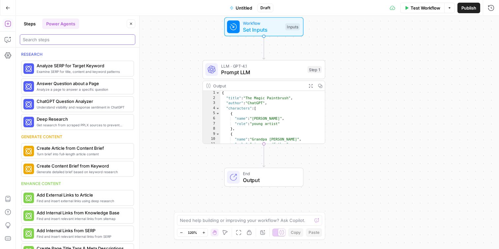
click at [84, 41] on input "search" at bounding box center [78, 39] width 110 height 7
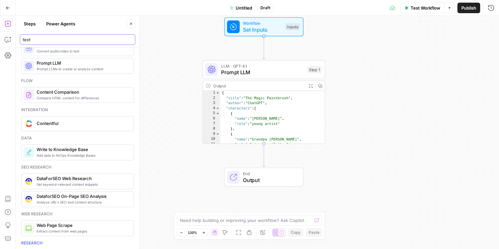
scroll to position [165, 0]
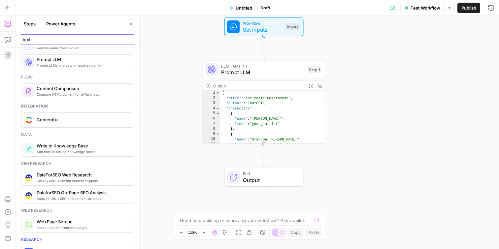
type input "text"
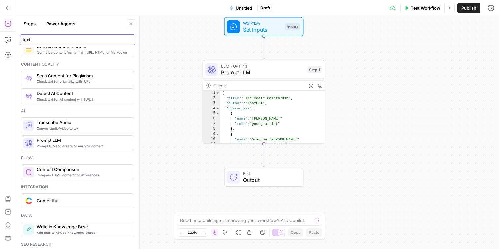
scroll to position [0, 0]
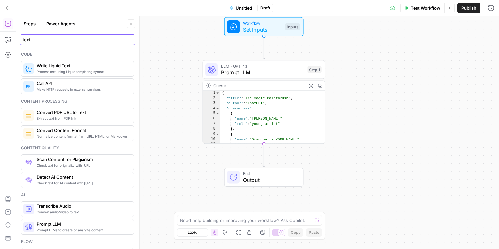
click at [130, 41] on input "text" at bounding box center [78, 39] width 110 height 7
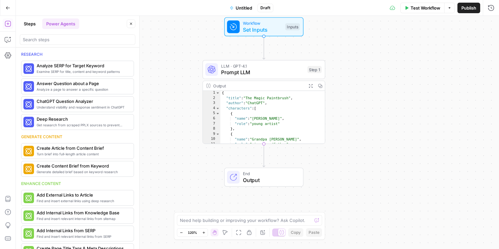
click at [263, 176] on span "End" at bounding box center [270, 174] width 54 height 6
click at [491, 21] on button "Close" at bounding box center [490, 23] width 9 height 9
click at [131, 22] on icon "button" at bounding box center [131, 24] width 4 height 4
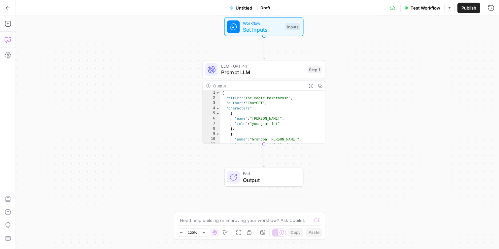
click at [6, 39] on icon "button" at bounding box center [8, 39] width 7 height 7
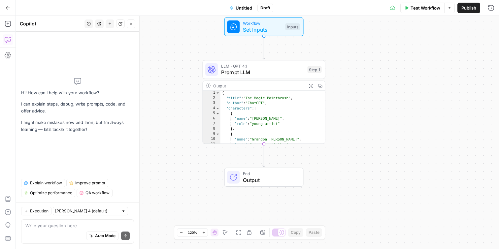
click at [53, 228] on textarea at bounding box center [77, 225] width 104 height 7
type textarea "How do I create a text step?"
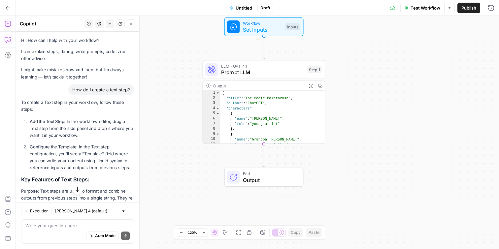
click at [11, 23] on icon "button" at bounding box center [8, 23] width 7 height 7
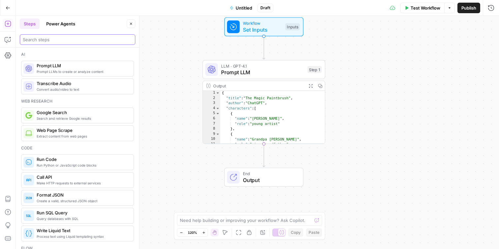
click at [85, 41] on input "search" at bounding box center [78, 39] width 110 height 7
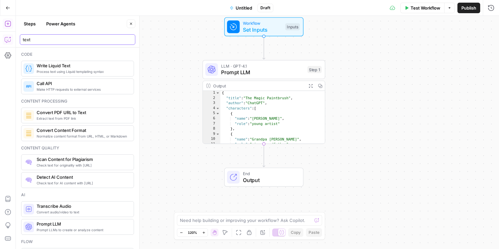
type input "text"
click at [14, 41] on div "Add Steps Copilot Settings AirOps Academy Help Give Feedback Shortcuts" at bounding box center [8, 132] width 16 height 233
click at [7, 40] on icon "button" at bounding box center [8, 39] width 7 height 7
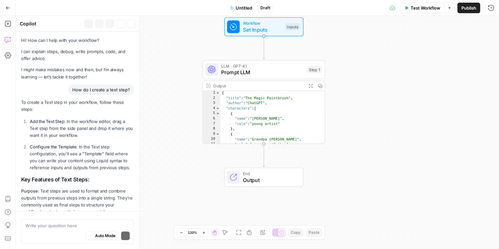
scroll to position [305, 0]
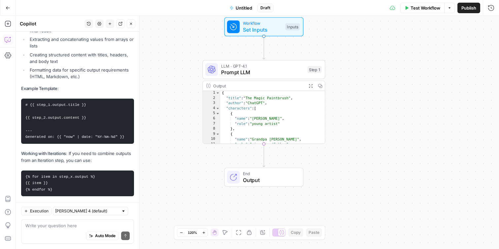
scroll to position [305, 0]
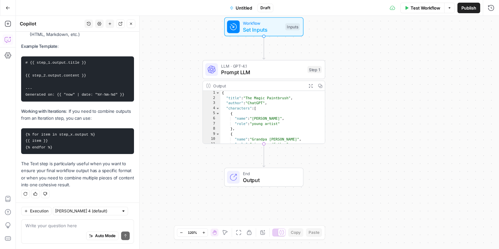
click at [121, 212] on div at bounding box center [123, 211] width 5 height 5
type input "[PERSON_NAME] 4 (default)"
click at [118, 209] on div "Execution Claude Sonnet 4 (default)" at bounding box center [77, 211] width 113 height 9
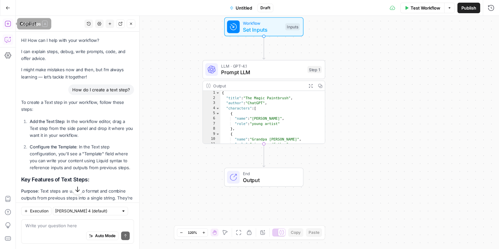
click at [7, 22] on icon "button" at bounding box center [8, 23] width 7 height 7
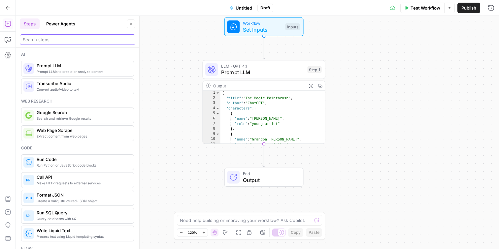
click at [76, 36] on input "search" at bounding box center [78, 39] width 110 height 7
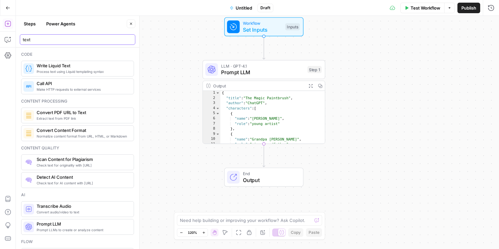
type input "text"
click at [68, 71] on span "Process text using Liquid templating syntax" at bounding box center [83, 71] width 92 height 5
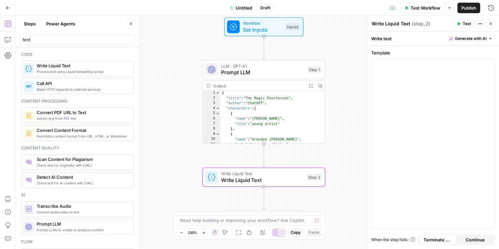
click at [383, 38] on div "Write text Generate with AI" at bounding box center [433, 39] width 132 height 14
click at [401, 23] on textarea "Write Liquid Text" at bounding box center [390, 23] width 39 height 7
click at [462, 38] on span "Generate with AI" at bounding box center [470, 39] width 31 height 6
click at [487, 65] on icon "button" at bounding box center [488, 64] width 3 height 3
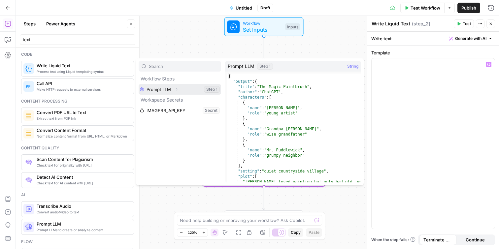
click at [178, 90] on icon "button" at bounding box center [177, 89] width 4 height 4
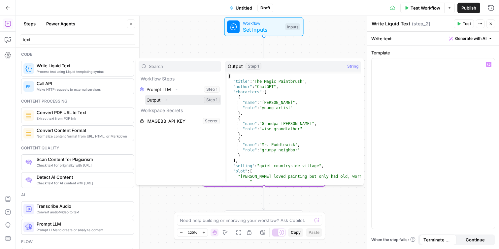
click at [169, 99] on button "Expand" at bounding box center [166, 100] width 9 height 9
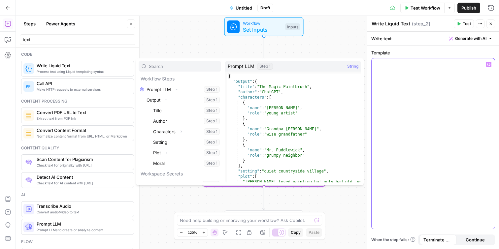
click at [401, 84] on div at bounding box center [432, 143] width 123 height 171
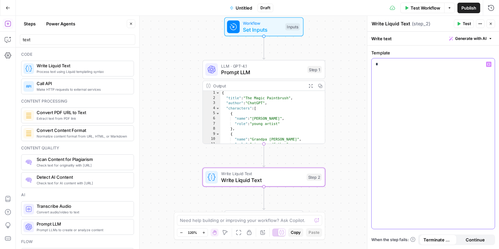
click at [488, 64] on icon "button" at bounding box center [488, 64] width 3 height 3
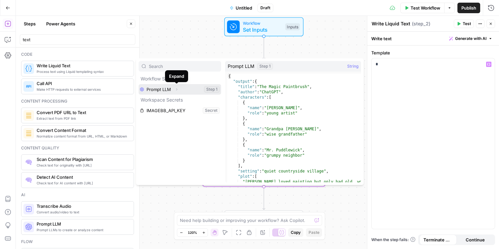
click at [176, 89] on icon "button" at bounding box center [177, 89] width 4 height 4
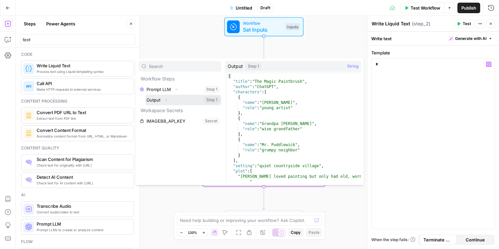
click at [166, 99] on icon "button" at bounding box center [166, 100] width 4 height 4
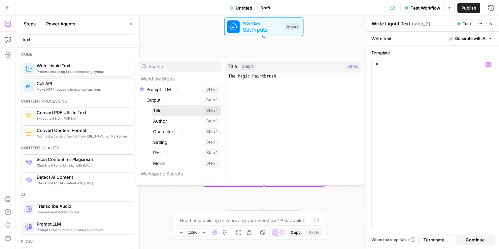
click at [171, 111] on button "Select variable Title" at bounding box center [186, 110] width 69 height 11
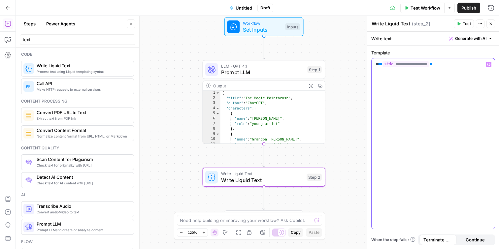
click at [487, 64] on icon "button" at bounding box center [488, 64] width 3 height 3
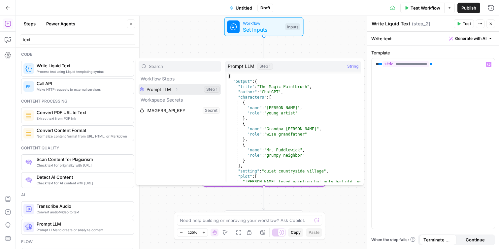
click at [176, 89] on icon "button" at bounding box center [177, 89] width 4 height 4
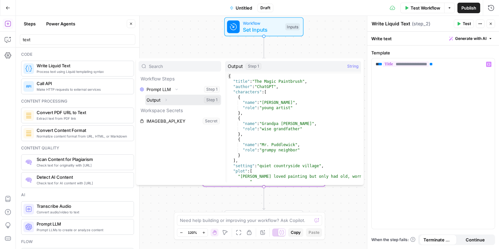
click at [168, 100] on span "Expand" at bounding box center [168, 100] width 0 height 0
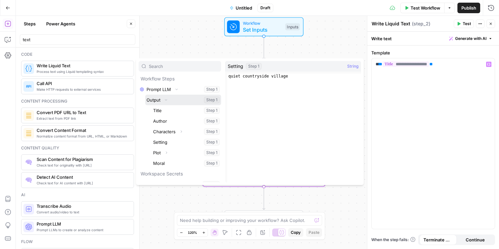
scroll to position [7, 0]
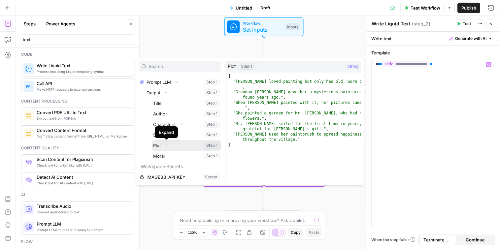
click at [165, 145] on icon "button" at bounding box center [166, 146] width 4 height 4
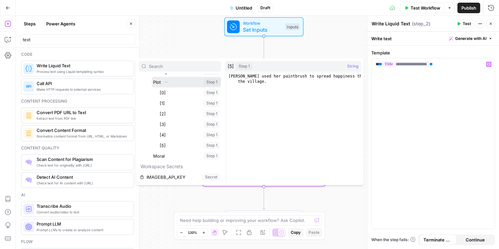
scroll to position [0, 0]
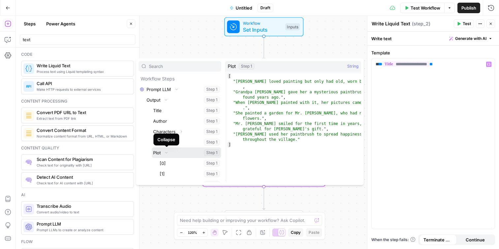
click at [167, 153] on icon "button" at bounding box center [166, 153] width 4 height 4
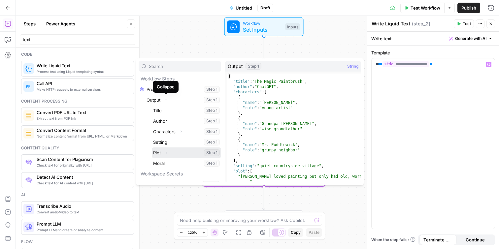
scroll to position [7, 0]
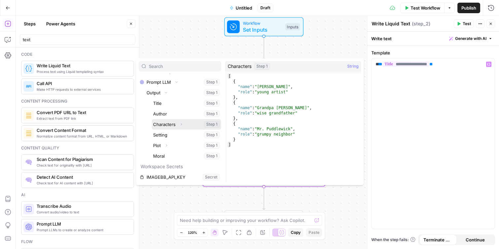
click at [179, 123] on icon "button" at bounding box center [181, 124] width 4 height 4
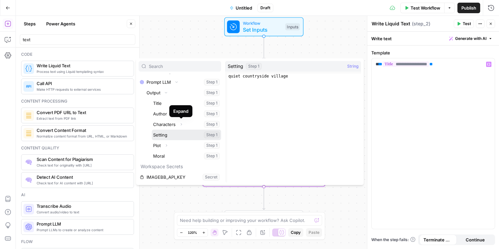
click at [176, 135] on button "Select variable Setting" at bounding box center [186, 135] width 69 height 11
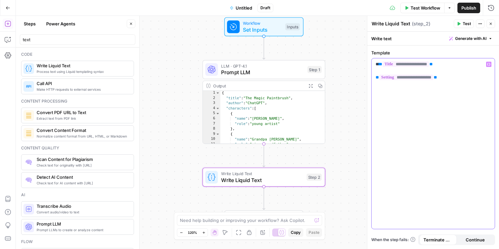
click at [489, 63] on icon "button" at bounding box center [488, 64] width 3 height 3
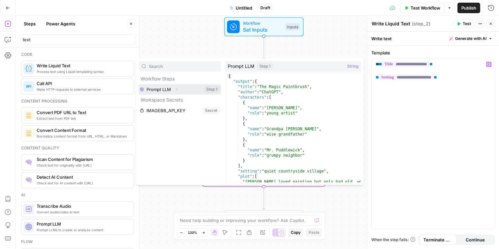
click at [176, 88] on icon "button" at bounding box center [177, 89] width 4 height 4
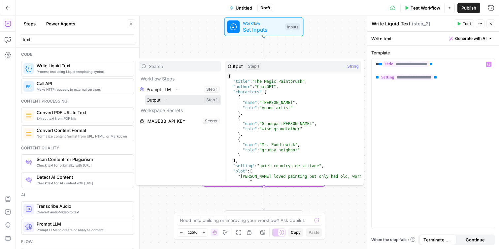
click at [166, 98] on icon "button" at bounding box center [166, 100] width 4 height 4
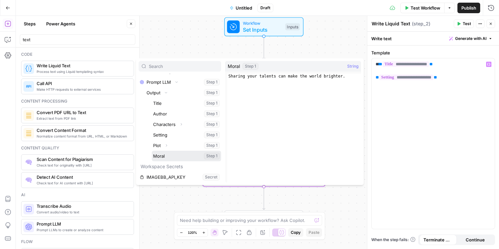
click at [169, 154] on button "Select variable Moral" at bounding box center [186, 156] width 69 height 11
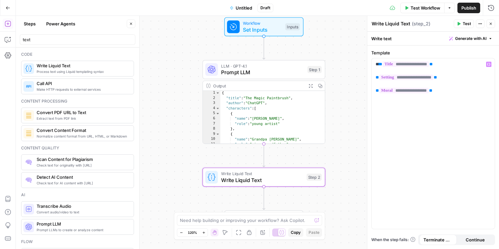
click at [467, 23] on span "Test" at bounding box center [467, 24] width 8 height 6
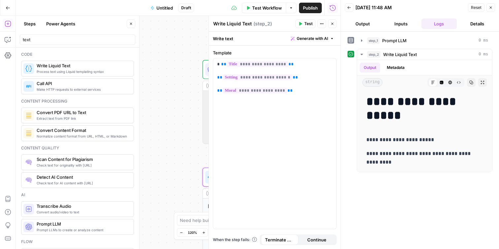
click at [491, 12] on button "Close" at bounding box center [490, 7] width 9 height 9
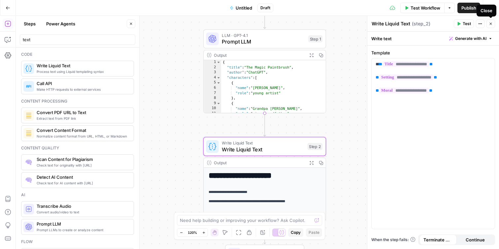
click at [480, 22] on icon "button" at bounding box center [480, 24] width 4 height 4
click at [457, 54] on span "Delete Step" at bounding box center [460, 53] width 32 height 7
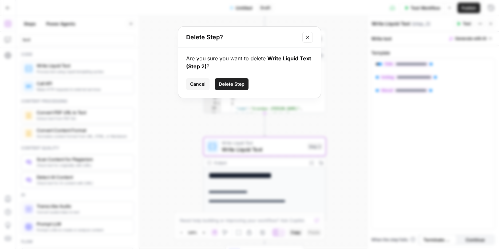
click at [237, 81] on span "Delete Step" at bounding box center [232, 84] width 26 height 7
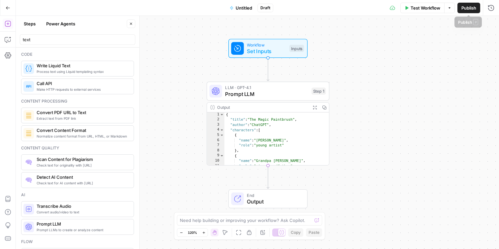
click at [471, 7] on span "Publish" at bounding box center [468, 8] width 15 height 7
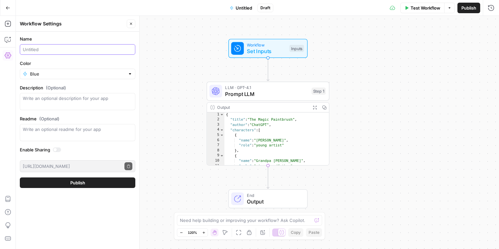
click at [96, 51] on input "Name" at bounding box center [78, 49] width 110 height 7
type input "Lucas Story (Aircraft)"
click at [97, 182] on button "Publish" at bounding box center [77, 182] width 115 height 11
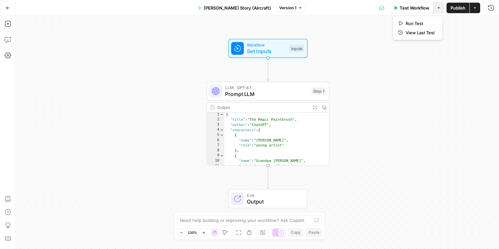
click at [438, 8] on icon "button" at bounding box center [438, 8] width 4 height 4
click at [479, 8] on button "Actions" at bounding box center [474, 8] width 11 height 11
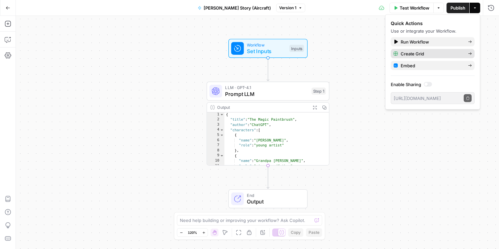
click at [425, 52] on span "Create Grid" at bounding box center [432, 53] width 62 height 7
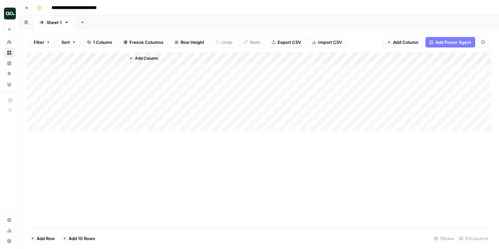
click at [85, 68] on div "Add Column" at bounding box center [259, 92] width 464 height 78
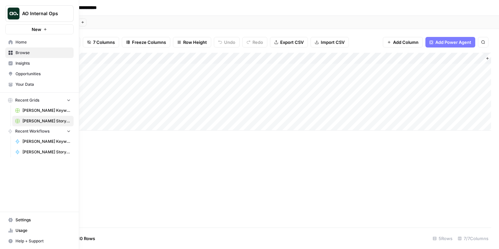
click at [15, 40] on link "Home" at bounding box center [39, 42] width 68 height 11
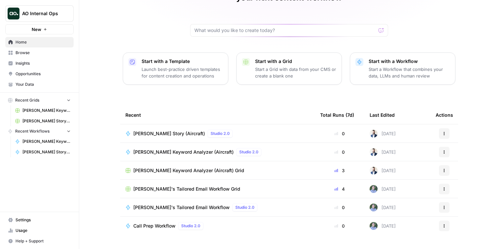
scroll to position [54, 0]
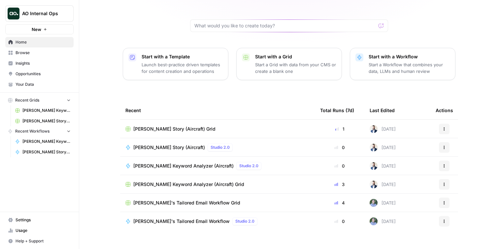
click at [446, 127] on icon "button" at bounding box center [444, 129] width 4 height 4
click at [468, 113] on div "Lucas, let's start your next content workflow Start with a Template Launch best…" at bounding box center [289, 103] width 420 height 314
click at [35, 50] on span "Browse" at bounding box center [43, 53] width 55 height 6
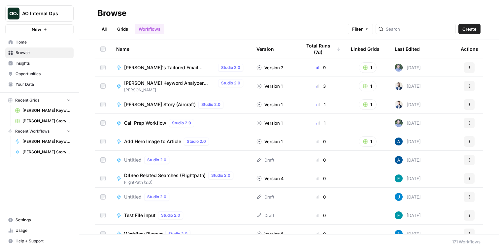
click at [412, 50] on div "Last Edited" at bounding box center [407, 49] width 25 height 18
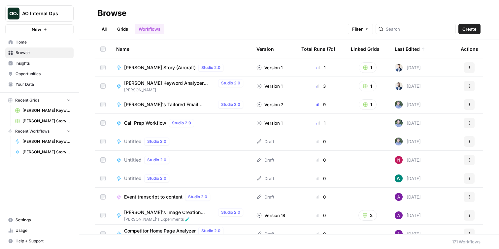
click at [472, 68] on button "Actions" at bounding box center [469, 67] width 11 height 11
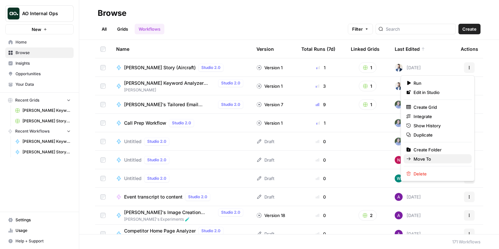
click at [423, 158] on span "Move To" at bounding box center [439, 159] width 53 height 7
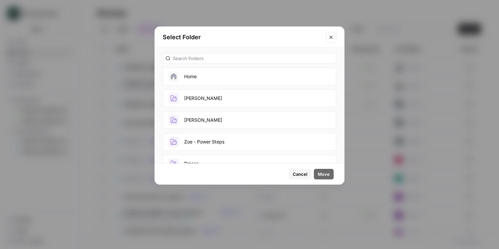
click at [231, 97] on button "[PERSON_NAME]" at bounding box center [250, 98] width 174 height 18
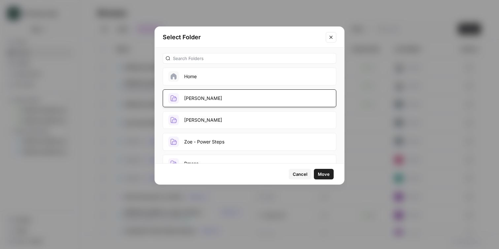
click at [322, 172] on span "Move" at bounding box center [324, 174] width 12 height 7
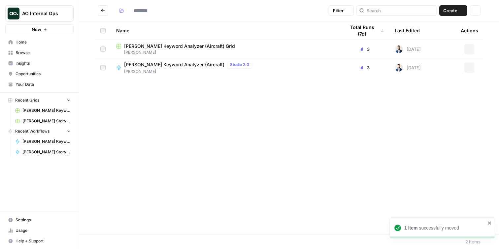
type input "*****"
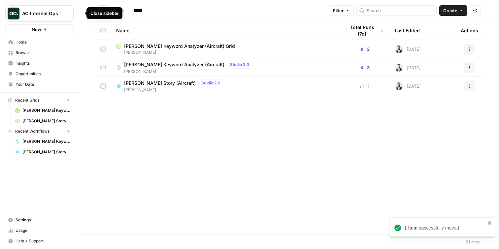
click at [103, 8] on button "Go back" at bounding box center [103, 10] width 11 height 11
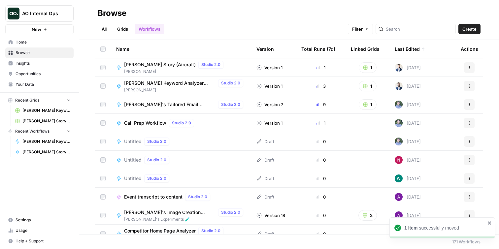
click at [128, 29] on link "Grids" at bounding box center [122, 29] width 19 height 11
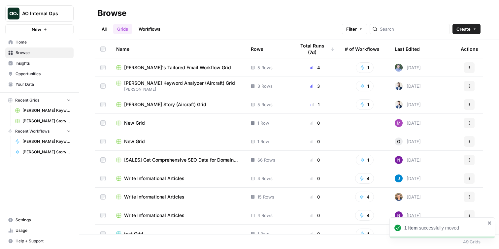
click at [412, 48] on div "Last Edited" at bounding box center [407, 49] width 25 height 18
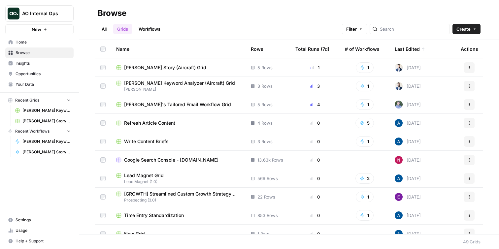
click at [464, 65] on button "Actions" at bounding box center [469, 67] width 11 height 11
click at [423, 107] on span "Move To" at bounding box center [439, 107] width 53 height 7
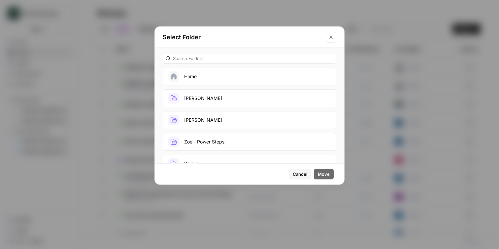
click at [217, 95] on button "[PERSON_NAME]" at bounding box center [250, 98] width 174 height 18
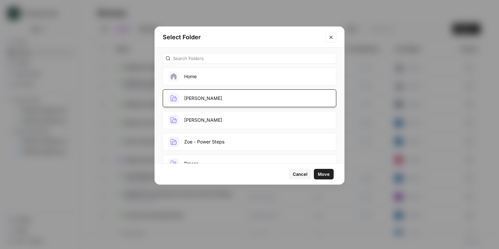
click at [328, 173] on span "Move" at bounding box center [324, 174] width 12 height 7
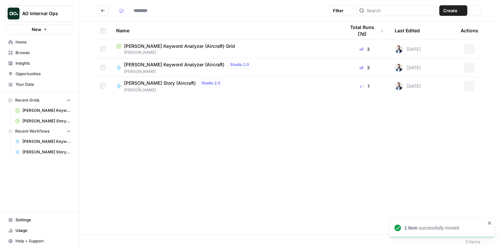
type input "*****"
click at [38, 28] on span "New" at bounding box center [37, 29] width 10 height 7
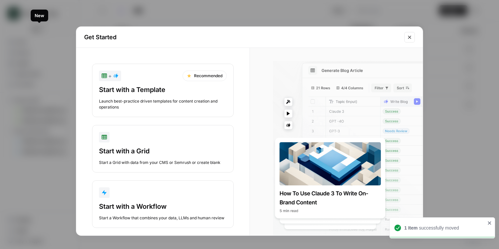
click at [409, 33] on button "Close modal" at bounding box center [409, 37] width 11 height 11
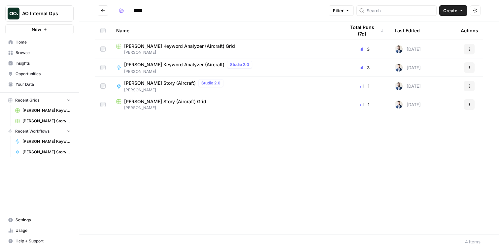
click at [450, 8] on span "Create" at bounding box center [450, 10] width 14 height 7
click at [436, 37] on span "Workflow" at bounding box center [440, 35] width 37 height 7
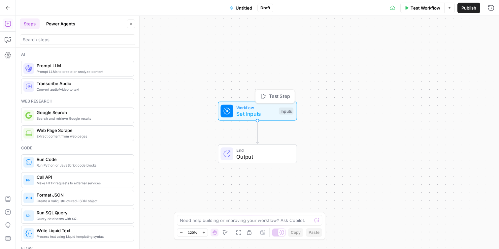
click at [252, 108] on span "Workflow" at bounding box center [255, 107] width 39 height 6
click at [462, 44] on button "Add Field" at bounding box center [427, 45] width 110 height 11
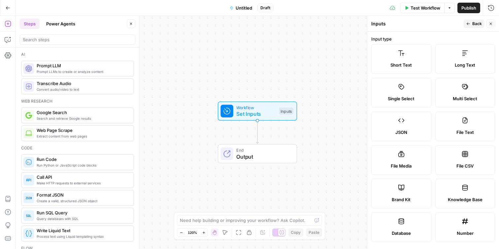
click at [410, 57] on label "Short Text" at bounding box center [401, 59] width 60 height 30
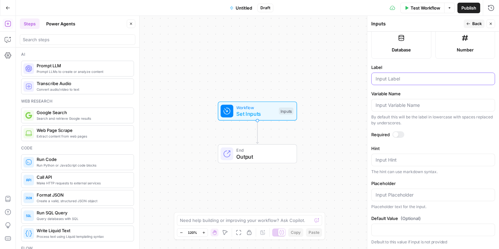
click at [411, 80] on input "Label" at bounding box center [432, 79] width 115 height 7
type input "Url"
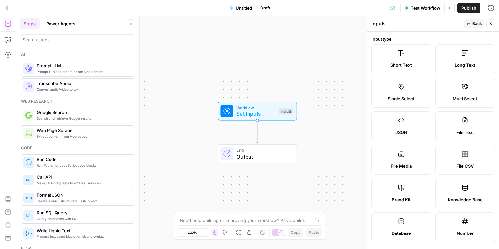
click at [489, 20] on button "Close" at bounding box center [490, 23] width 9 height 9
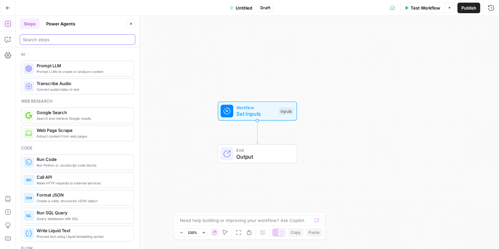
click at [62, 36] on input "search" at bounding box center [78, 39] width 110 height 7
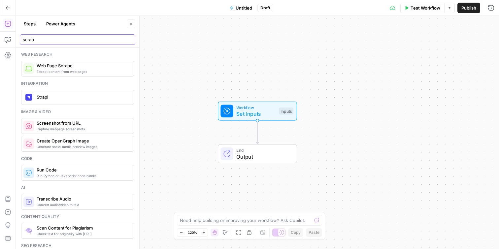
type input "scrap"
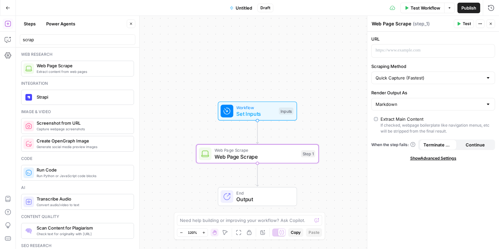
drag, startPoint x: 59, startPoint y: 70, endPoint x: 297, endPoint y: 4, distance: 247.5
click at [489, 50] on icon "button" at bounding box center [488, 50] width 3 height 3
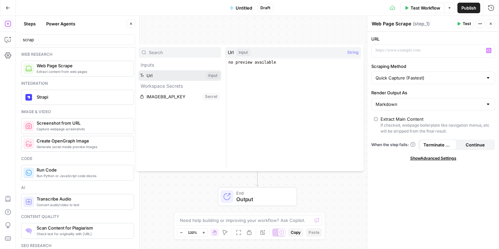
click at [167, 76] on button "Select variable Url" at bounding box center [180, 75] width 82 height 11
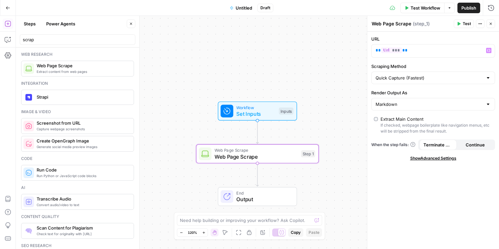
click at [479, 24] on icon "button" at bounding box center [480, 24] width 4 height 4
click at [465, 76] on input "Scraping Method" at bounding box center [428, 78] width 107 height 7
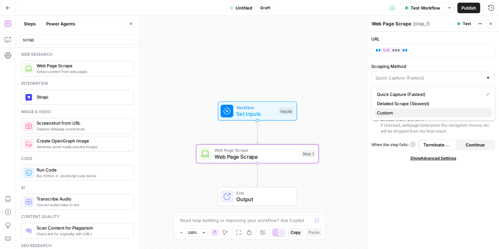
click at [429, 112] on span "Custom" at bounding box center [432, 113] width 110 height 7
type input "Custom"
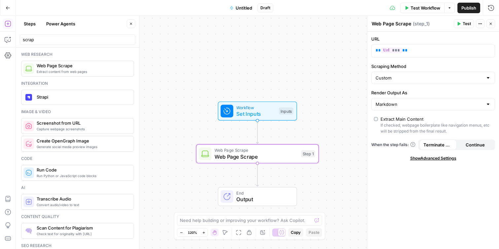
click at [445, 74] on div "Custom" at bounding box center [433, 78] width 124 height 13
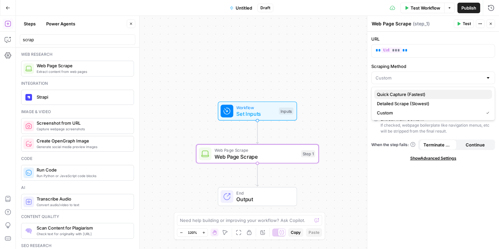
click at [418, 96] on span "Quick Capture (Fastest)" at bounding box center [432, 94] width 110 height 7
type input "Quick Capture (Fastest)"
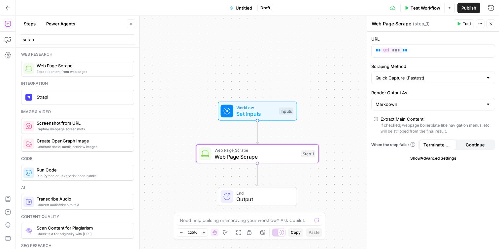
click at [438, 60] on div "URL ** *** ** Scraping Method Quick Capture (Fastest) Render Output As Markdown…" at bounding box center [433, 140] width 132 height 217
click at [428, 112] on div "URL ** *** ** Variables Menu Scraping Method Quick Capture (Fastest) Render Out…" at bounding box center [433, 140] width 132 height 217
click at [428, 102] on input "Render Output As" at bounding box center [428, 104] width 107 height 7
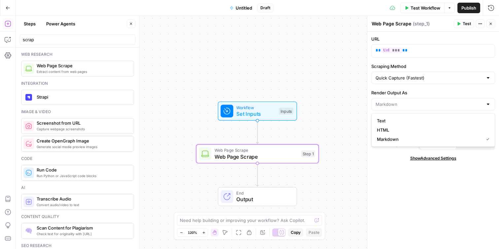
type input "Markdown"
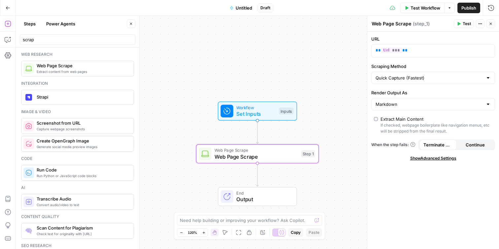
click at [432, 84] on div "Quick Capture (Fastest)" at bounding box center [433, 78] width 124 height 13
type input "Quick Capture (Fastest)"
click at [437, 64] on label "Scraping Method" at bounding box center [433, 66] width 124 height 7
click at [437, 75] on input "Quick Capture (Fastest)" at bounding box center [428, 78] width 107 height 7
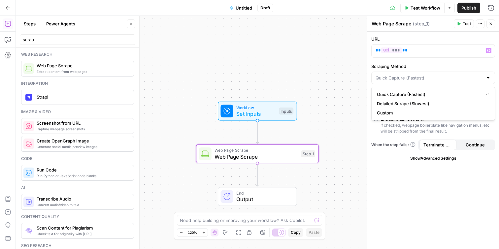
type input "Quick Capture (Fastest)"
click at [452, 35] on div "URL ** *** ** Variables Menu Scraping Method Quick Capture (Fastest) Render Out…" at bounding box center [433, 140] width 132 height 217
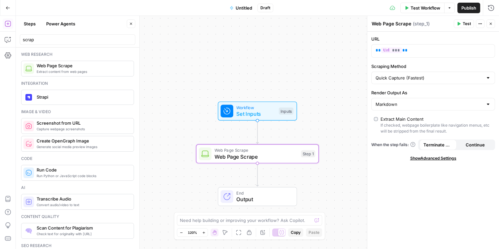
click at [440, 158] on span "Show Advanced Settings" at bounding box center [433, 158] width 46 height 6
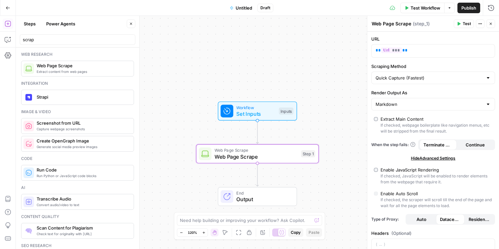
click at [461, 22] on button "Test" at bounding box center [464, 23] width 20 height 9
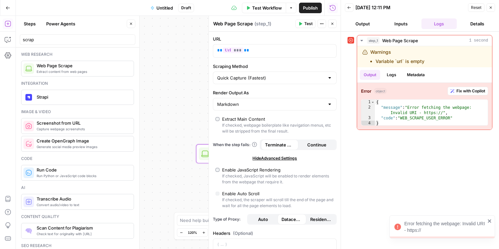
click at [490, 8] on icon "button" at bounding box center [491, 8] width 4 height 4
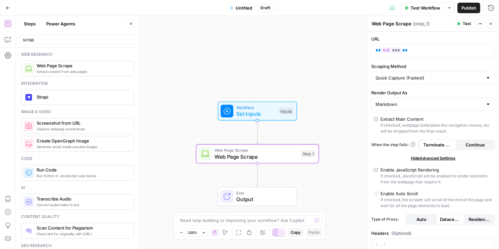
click at [492, 23] on icon "button" at bounding box center [491, 24] width 4 height 4
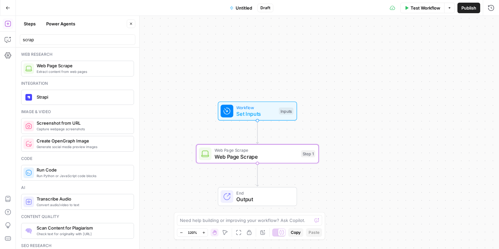
click at [409, 7] on button "Test Workflow" at bounding box center [422, 8] width 44 height 11
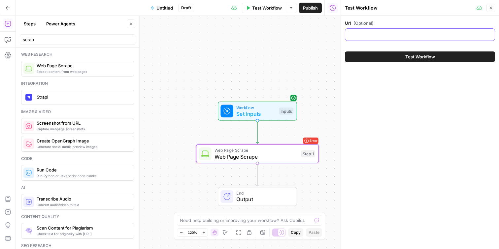
click at [365, 38] on input "Url (Optional)" at bounding box center [420, 34] width 142 height 7
paste input "https://www.airops.com/blog/how-ai-will-transform-content-operations"
type input "https://www.airops.com/blog/how-ai-will-transform-content-operations"
click at [425, 55] on span "Test Workflow" at bounding box center [420, 56] width 30 height 7
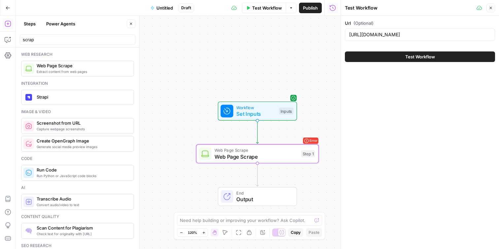
scroll to position [0, 0]
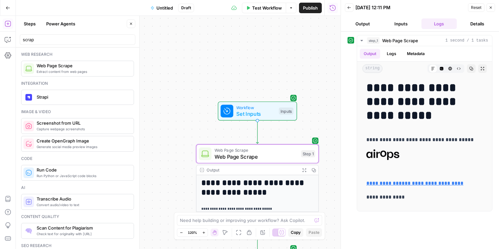
click at [368, 24] on button "Output" at bounding box center [363, 23] width 36 height 11
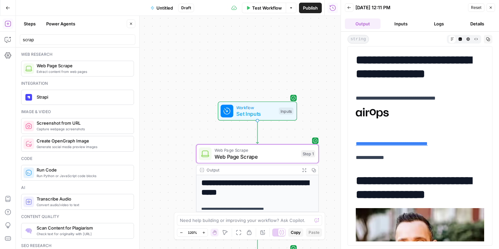
click at [494, 6] on button "Close" at bounding box center [490, 7] width 9 height 9
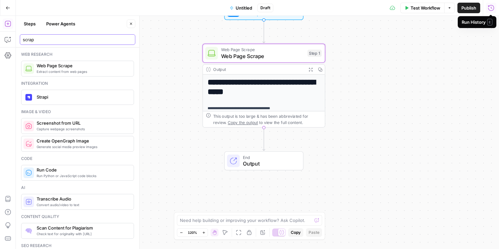
click at [80, 38] on input "scrap" at bounding box center [78, 39] width 110 height 7
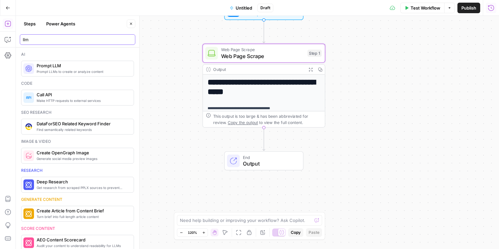
type input "llm"
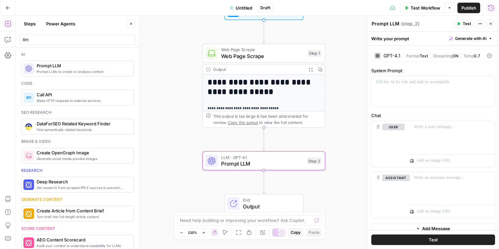
drag, startPoint x: 59, startPoint y: 68, endPoint x: 321, endPoint y: 7, distance: 269.4
click at [439, 133] on div at bounding box center [452, 136] width 85 height 30
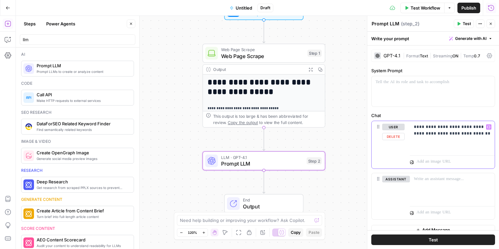
click at [488, 129] on button "Variables Menu" at bounding box center [488, 126] width 5 height 5
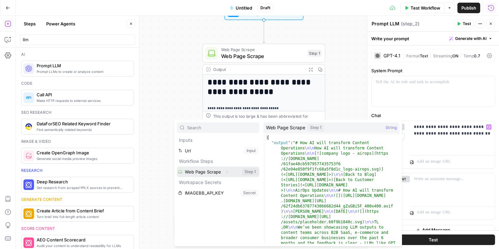
click at [226, 171] on icon "button" at bounding box center [226, 172] width 1 height 2
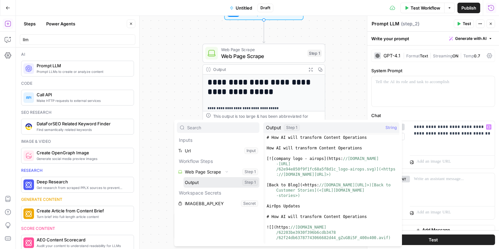
click at [192, 182] on button "Select variable Output" at bounding box center [221, 182] width 76 height 11
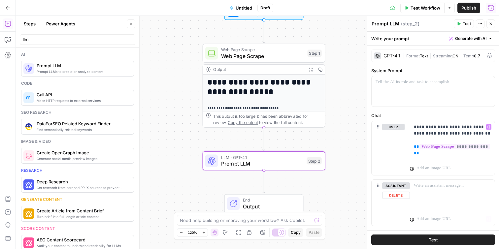
click at [440, 241] on button "Test" at bounding box center [433, 240] width 124 height 11
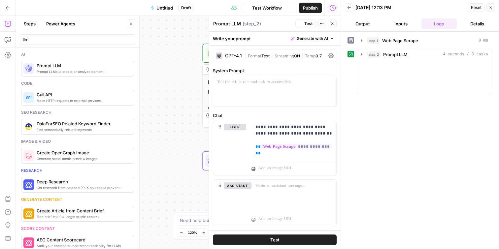
click at [359, 25] on button "Output" at bounding box center [363, 23] width 36 height 11
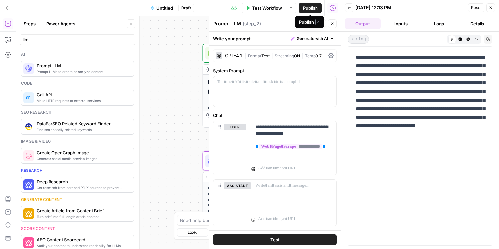
click at [308, 7] on span "Publish" at bounding box center [310, 8] width 15 height 7
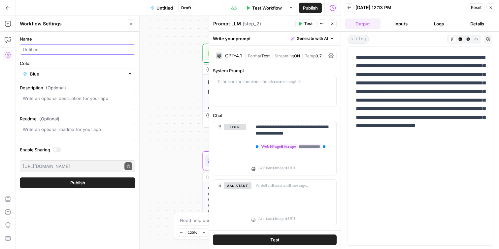
click at [67, 48] on input "Name" at bounding box center [78, 49] width 110 height 7
type input "Lucas Web Scrape (Aircraft)"
click at [68, 185] on button "Publish" at bounding box center [77, 182] width 115 height 11
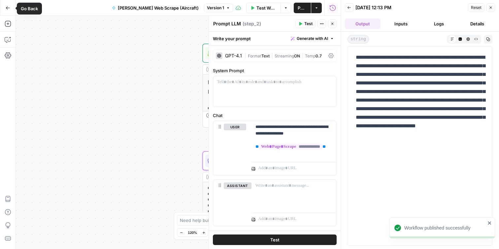
click at [7, 6] on icon "button" at bounding box center [8, 7] width 4 height 3
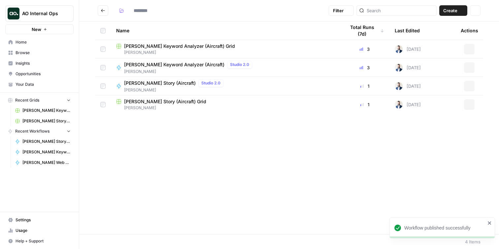
type input "*****"
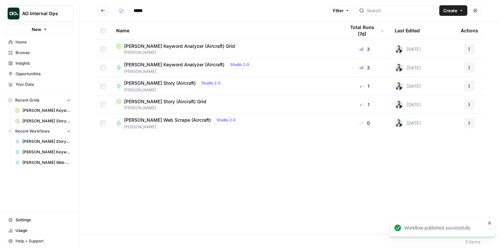
click at [32, 50] on span "Browse" at bounding box center [43, 53] width 55 height 6
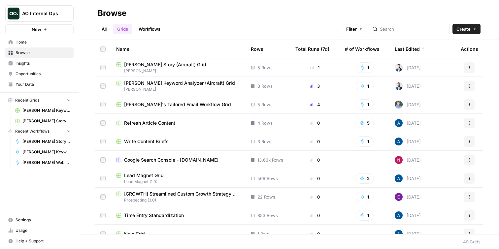
click at [147, 27] on link "Workflows" at bounding box center [150, 29] width 30 height 11
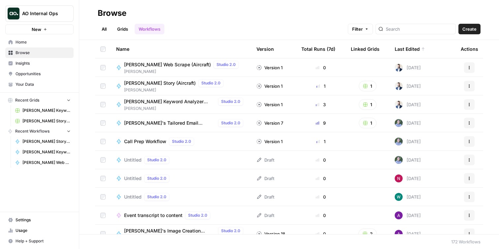
click at [469, 66] on icon "button" at bounding box center [469, 66] width 1 height 1
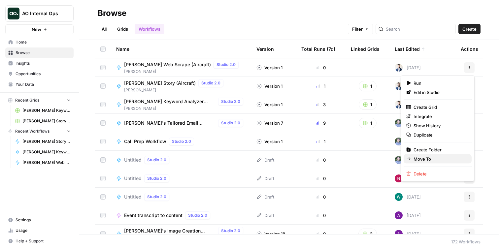
click at [425, 157] on span "Move To" at bounding box center [439, 159] width 53 height 7
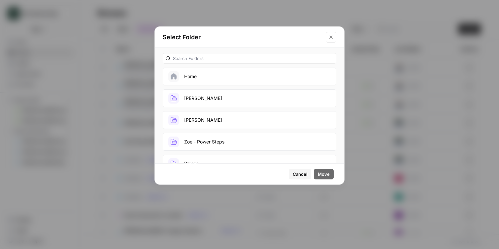
click at [224, 98] on button "[PERSON_NAME]" at bounding box center [250, 98] width 174 height 18
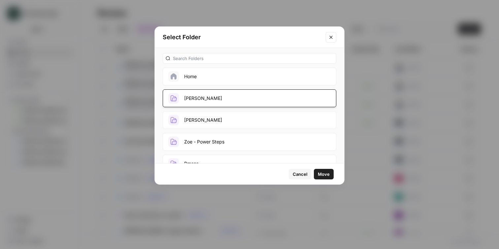
click at [325, 175] on span "Move" at bounding box center [324, 174] width 12 height 7
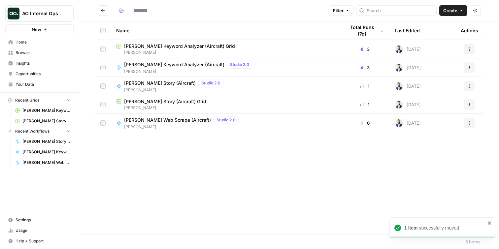
type input "*****"
click at [20, 42] on span "Home" at bounding box center [43, 42] width 55 height 6
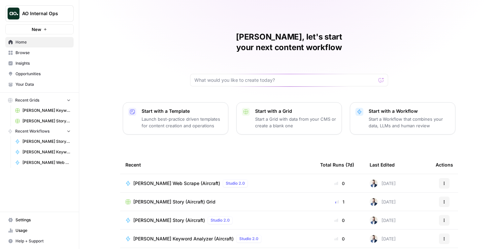
click at [391, 108] on p "Start with a Workflow" at bounding box center [409, 111] width 81 height 7
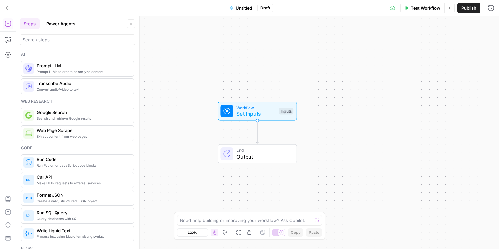
click at [79, 70] on span "Prompt LLMs to create or analyze content" at bounding box center [83, 71] width 92 height 5
